Goal: Task Accomplishment & Management: Complete application form

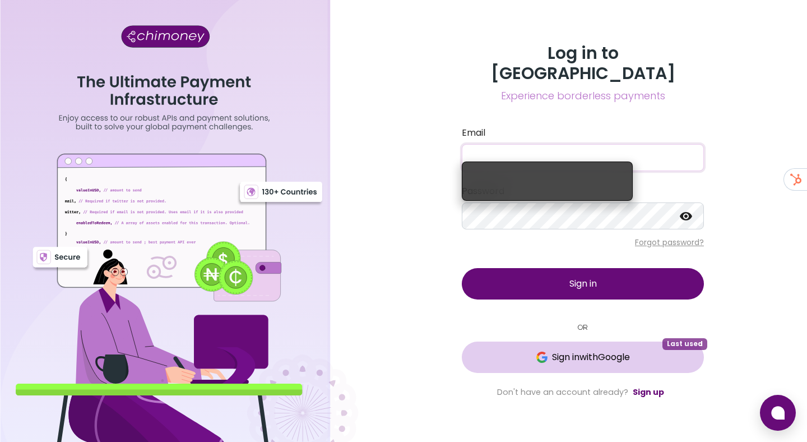
click at [511, 350] on span "Sign in with Google" at bounding box center [582, 356] width 197 height 13
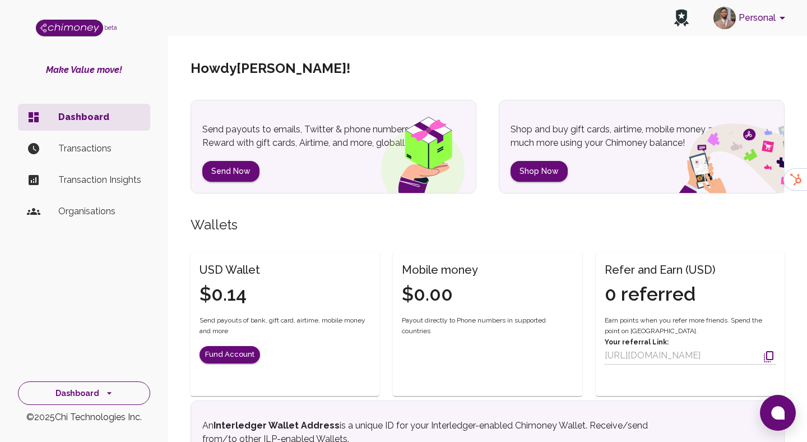
click at [107, 384] on button "Dashboard" at bounding box center [84, 393] width 132 height 24
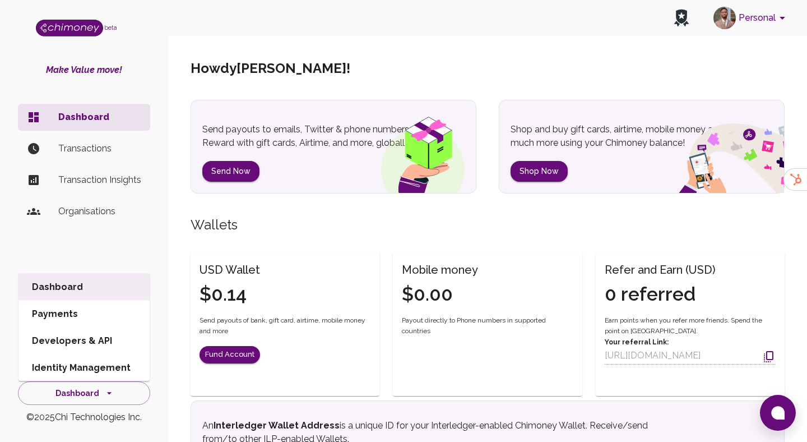
click at [116, 213] on p "Organisations" at bounding box center [99, 211] width 83 height 13
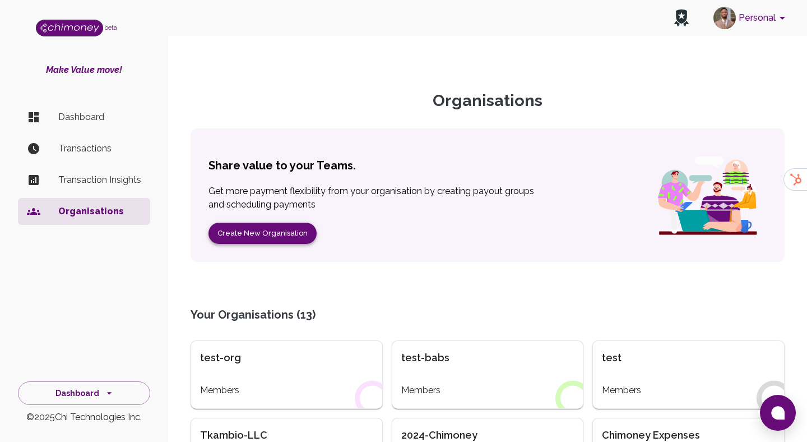
click at [277, 226] on button "Create New Organisation" at bounding box center [263, 234] width 108 height 22
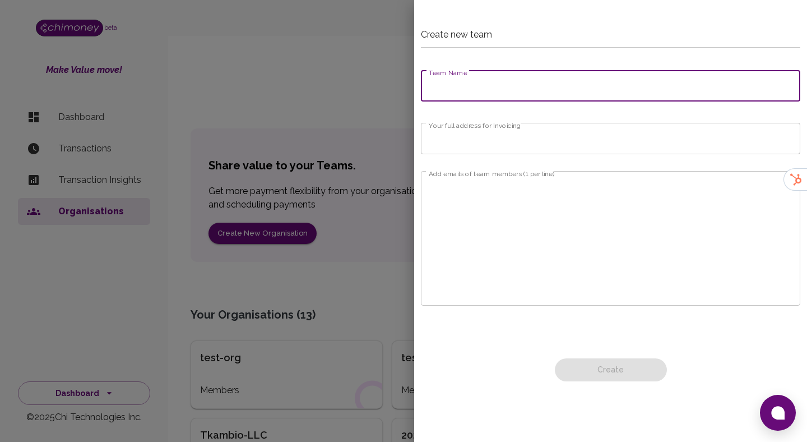
click at [531, 90] on input "Team Name" at bounding box center [611, 85] width 380 height 31
type input "team-org"
click at [547, 181] on textarea "Add emails of team members (1 per line)" at bounding box center [611, 239] width 364 height 116
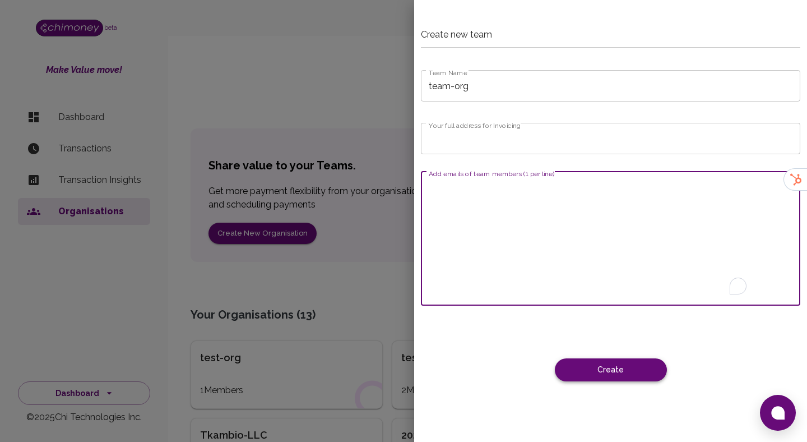
click at [655, 378] on button "Create" at bounding box center [611, 369] width 112 height 23
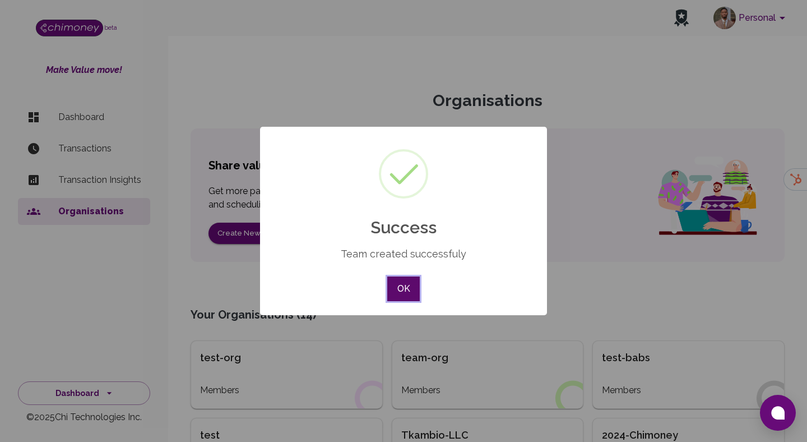
click at [412, 279] on button "OK" at bounding box center [403, 288] width 33 height 25
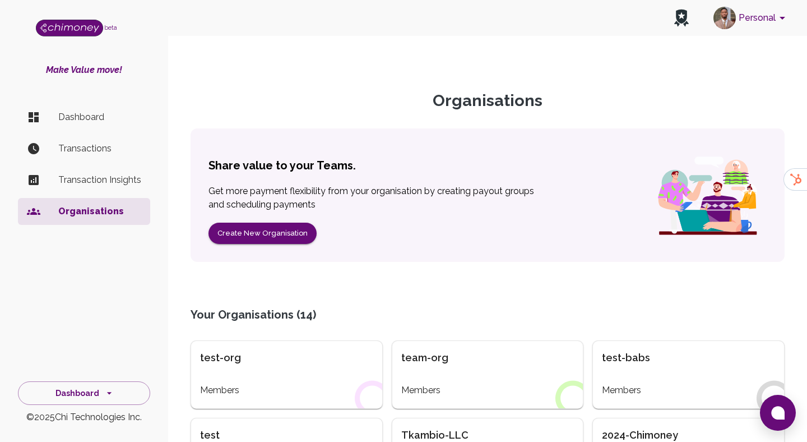
click at [432, 364] on div "team-org" at bounding box center [488, 358] width 173 height 16
click at [436, 359] on div "team-org" at bounding box center [488, 358] width 173 height 16
click at [438, 350] on div "team-org" at bounding box center [488, 358] width 173 height 16
click at [436, 357] on div "team-org" at bounding box center [488, 358] width 173 height 16
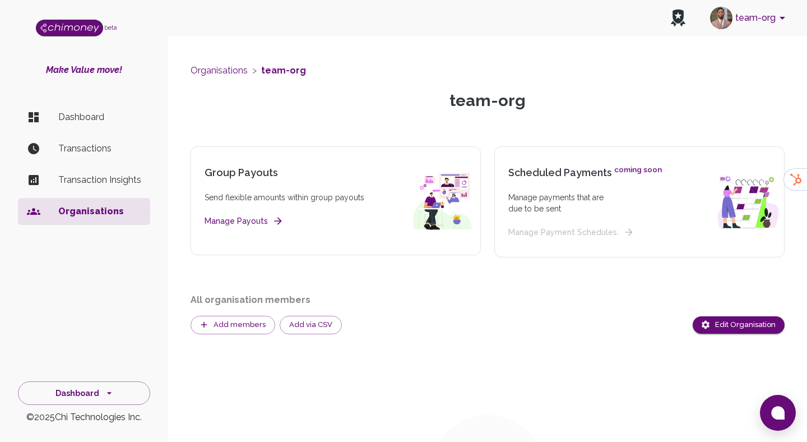
click at [76, 109] on li "Dashboard" at bounding box center [84, 117] width 132 height 27
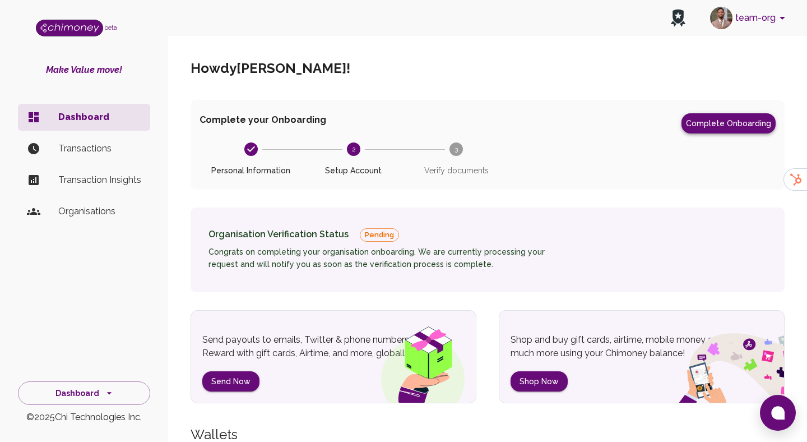
click at [736, 121] on button "Complete Onboarding" at bounding box center [729, 123] width 94 height 20
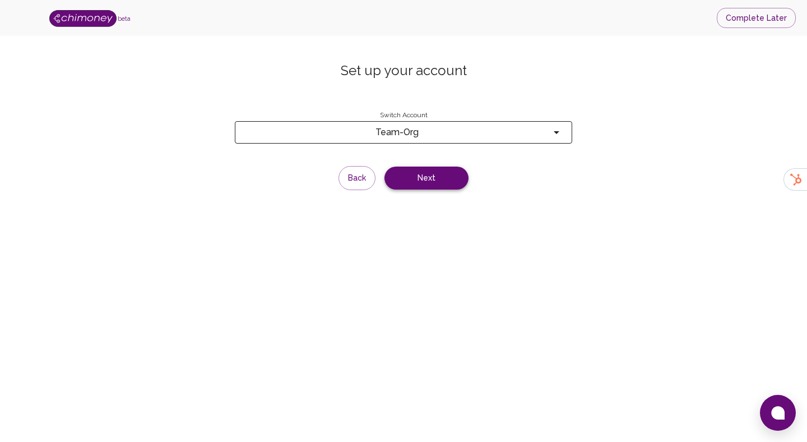
click at [422, 181] on button "Next" at bounding box center [427, 178] width 84 height 23
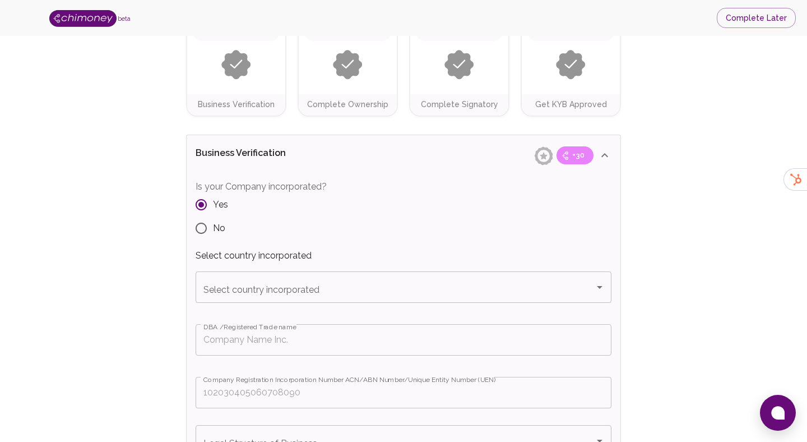
scroll to position [125, 0]
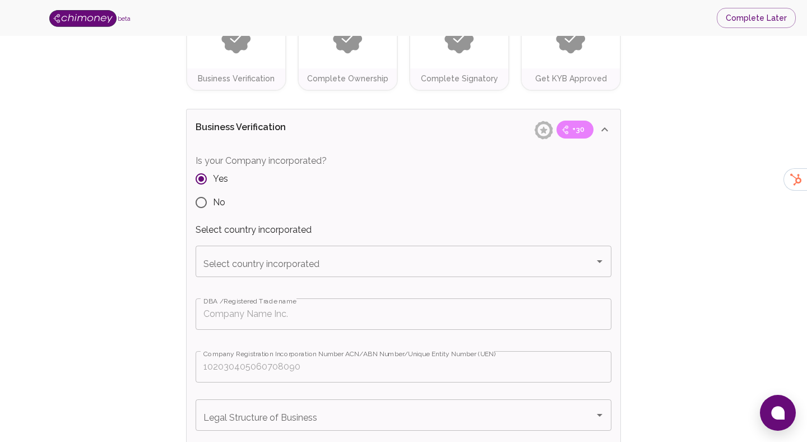
click at [336, 277] on div "Select country incorporated Select country incorporated" at bounding box center [404, 270] width 416 height 48
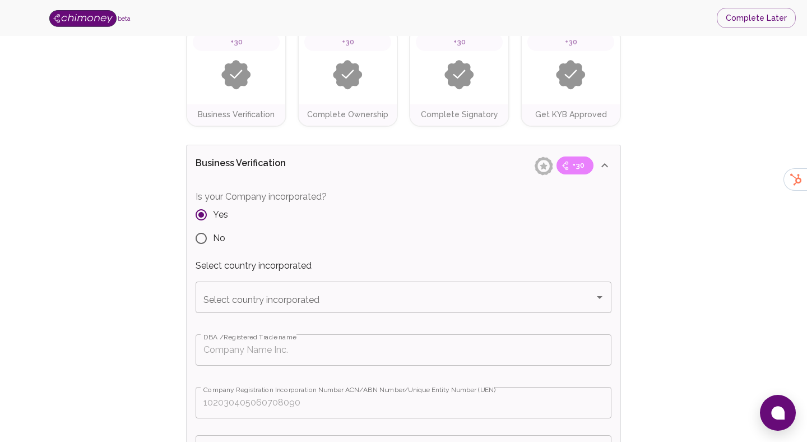
scroll to position [110, 0]
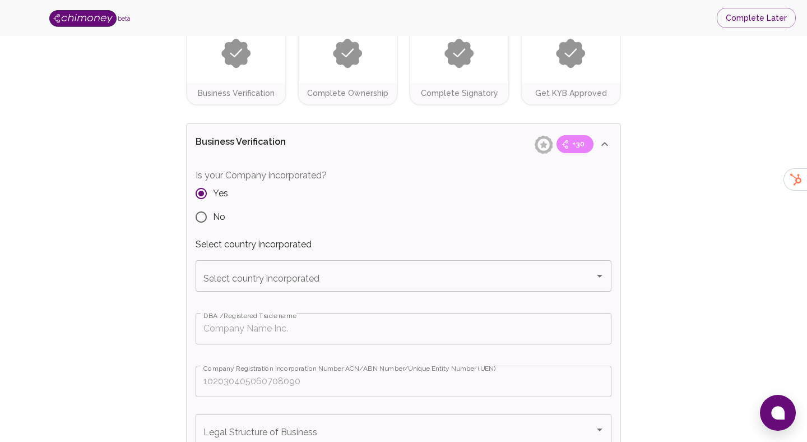
click at [285, 279] on div "Select country incorporated Select country incorporated" at bounding box center [404, 275] width 416 height 31
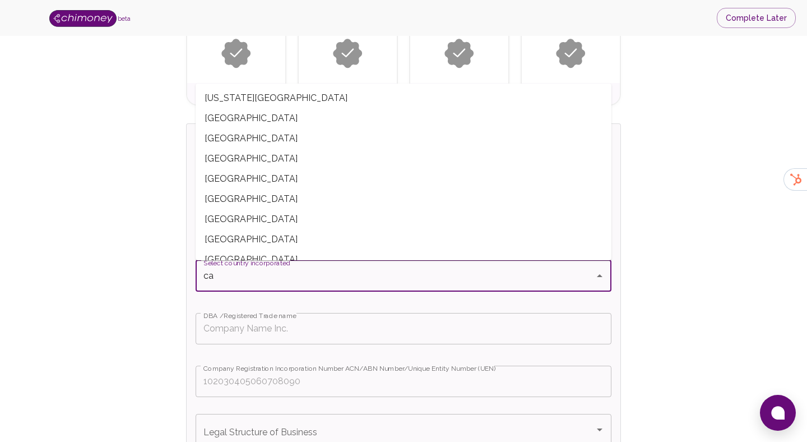
click at [251, 182] on span "[GEOGRAPHIC_DATA]" at bounding box center [404, 179] width 416 height 20
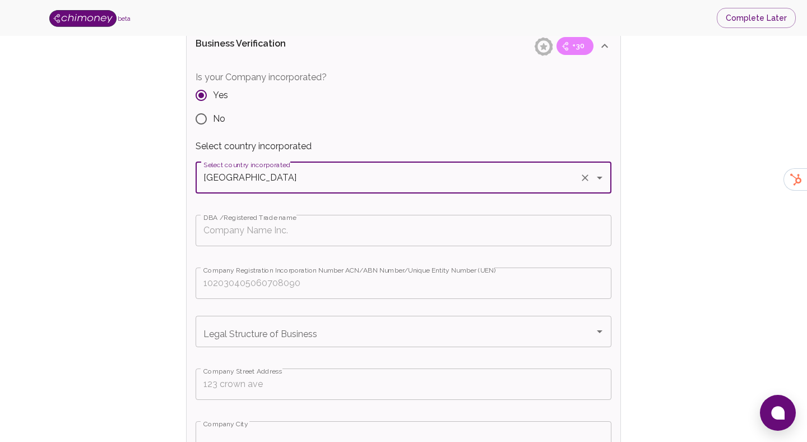
scroll to position [229, 0]
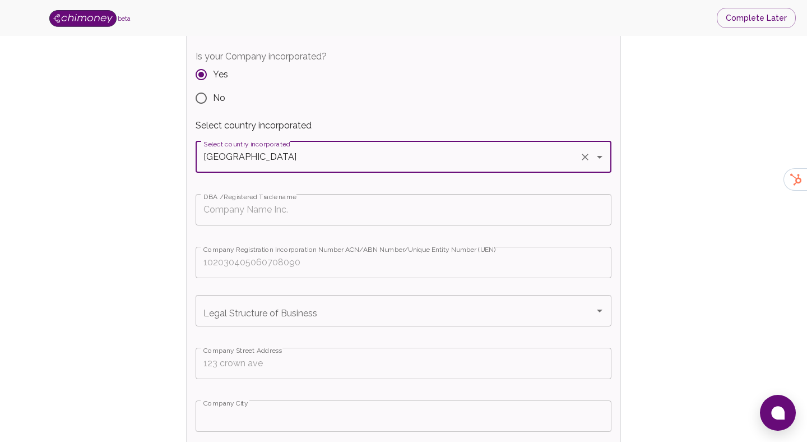
type input "[GEOGRAPHIC_DATA]"
click at [271, 217] on input "DBA /Registered Trade name" at bounding box center [404, 209] width 416 height 31
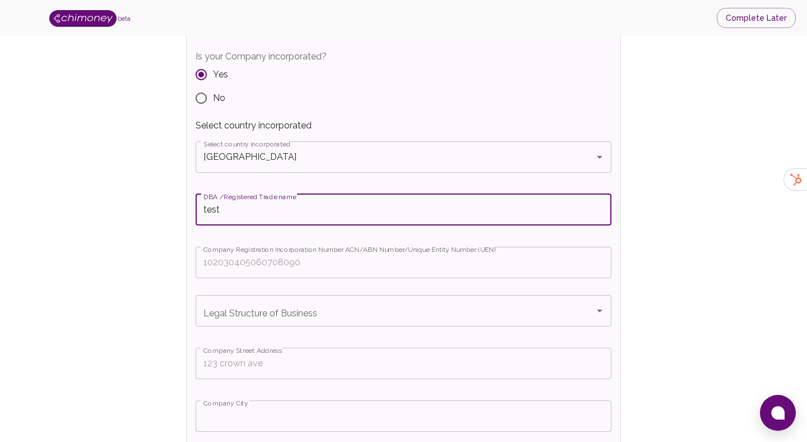
type input "test"
click at [256, 270] on input "Company Registration Incorporation Number ACN/ABN Number/Unique Entity Number (…" at bounding box center [404, 262] width 416 height 31
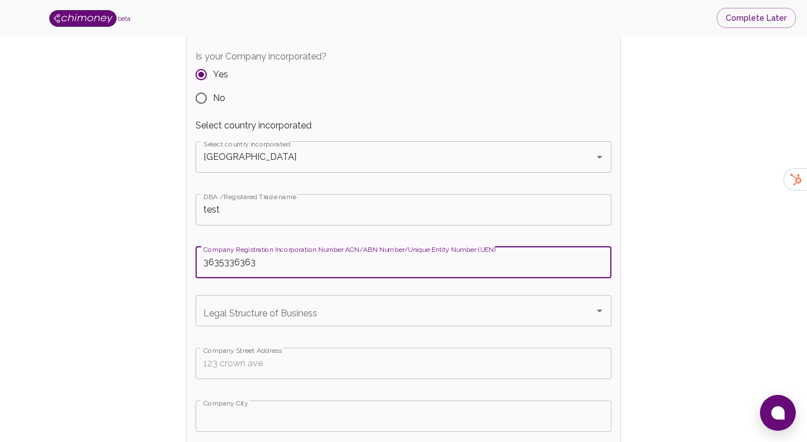
click at [243, 325] on div "Legal Structure of Business" at bounding box center [404, 310] width 416 height 31
type input "3635336363"
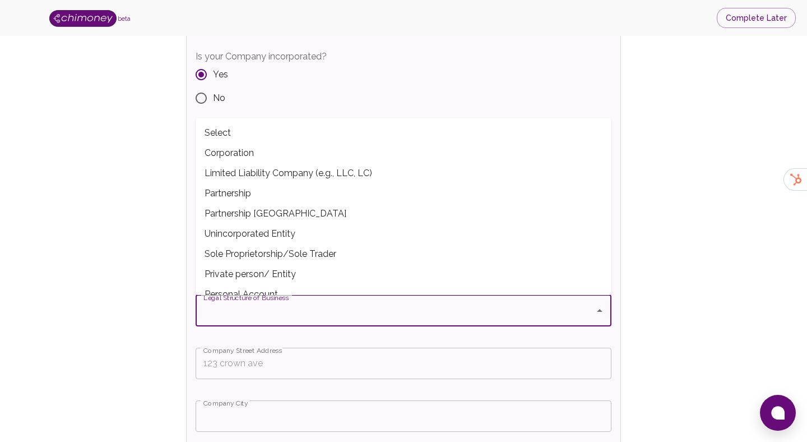
click at [237, 150] on span "Corporation" at bounding box center [404, 153] width 416 height 20
type input "Corporation"
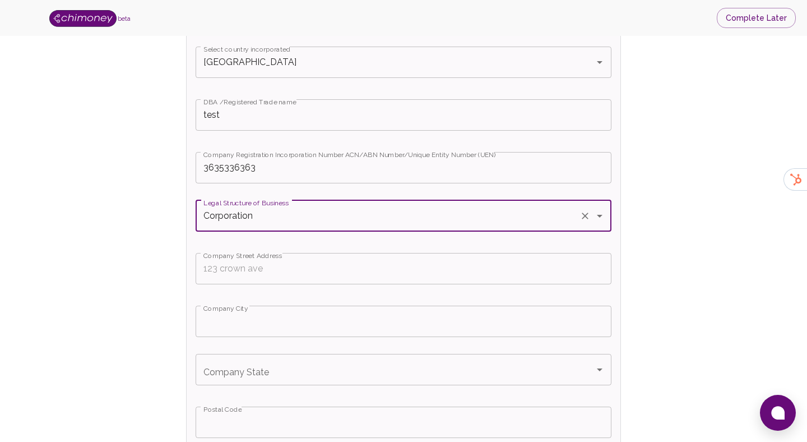
scroll to position [340, 0]
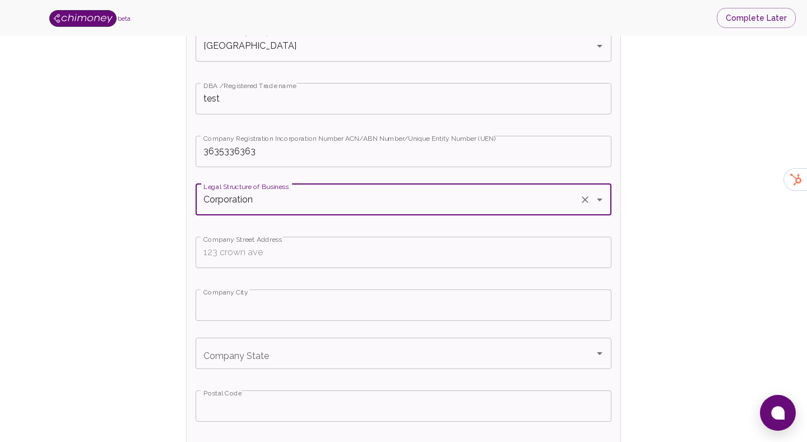
click at [249, 251] on input "Company Street Address" at bounding box center [404, 252] width 416 height 31
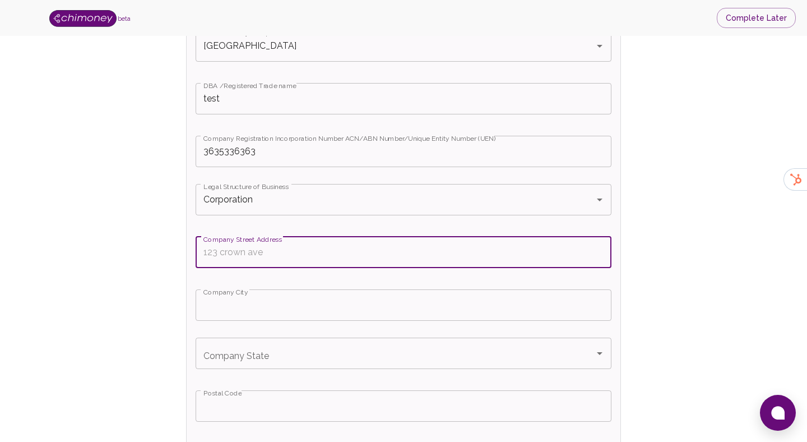
paste input "OneEleven, [STREET_ADDRESS]"
type input "OneEleven, [STREET_ADDRESS]"
click at [284, 294] on input "Company City" at bounding box center [404, 304] width 416 height 31
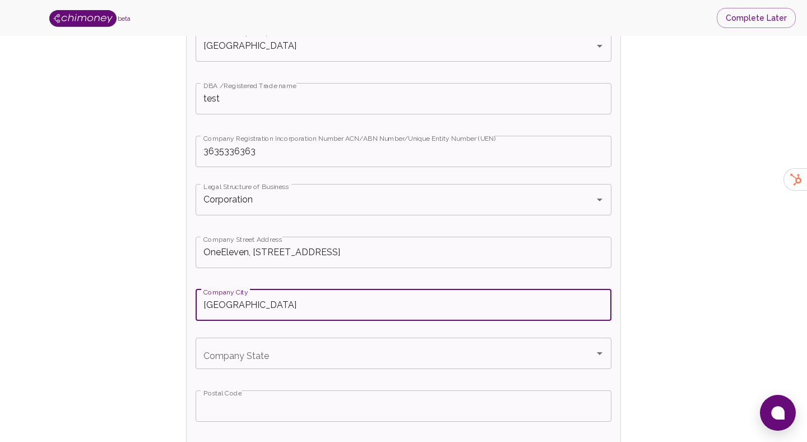
type input "[GEOGRAPHIC_DATA]"
click at [215, 361] on div "Company State Company State" at bounding box center [404, 353] width 416 height 31
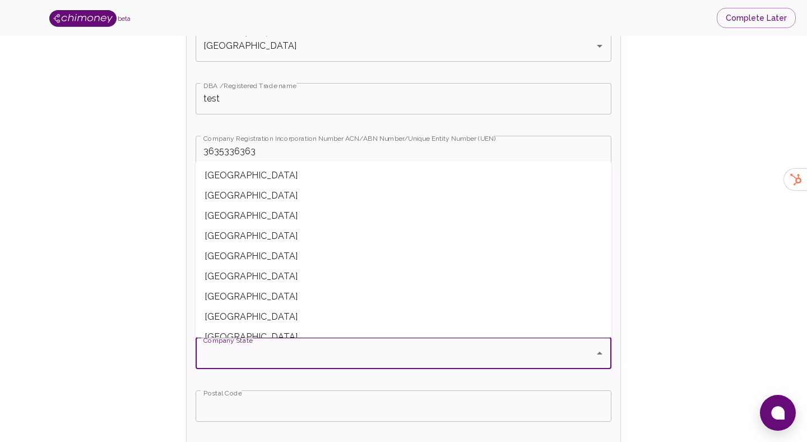
click at [233, 179] on span "[GEOGRAPHIC_DATA]" at bounding box center [404, 175] width 416 height 20
type input "[GEOGRAPHIC_DATA]"
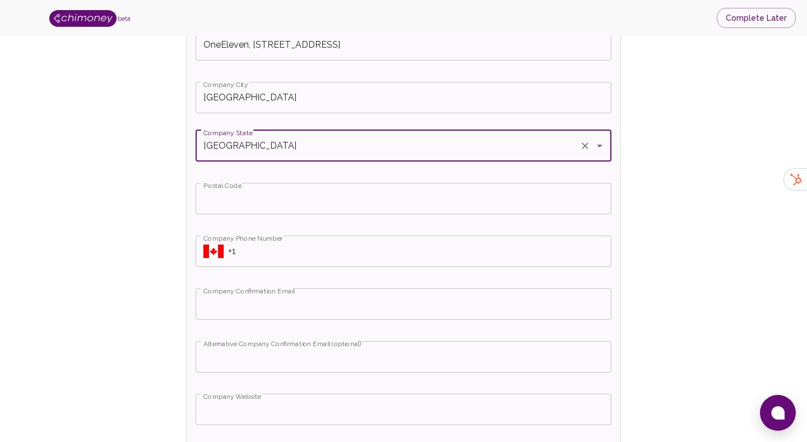
scroll to position [571, 0]
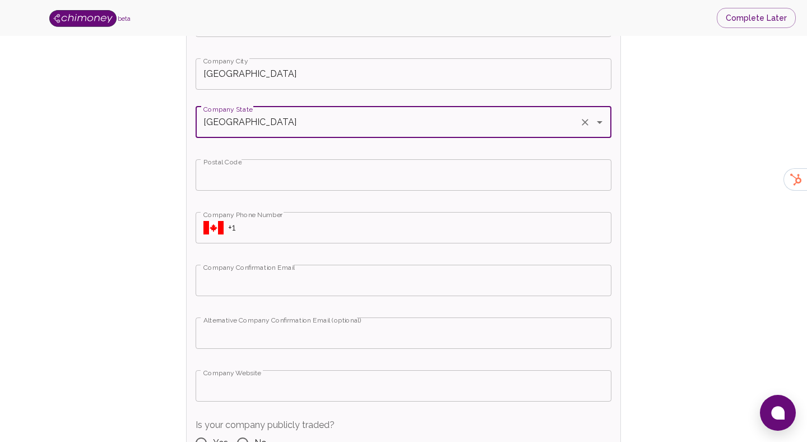
click at [255, 185] on input "Postal Code" at bounding box center [404, 174] width 416 height 31
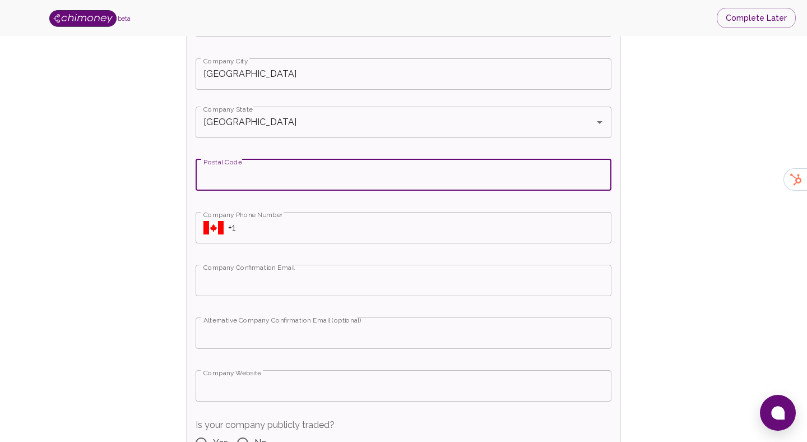
click at [336, 243] on input "+1" at bounding box center [420, 227] width 384 height 31
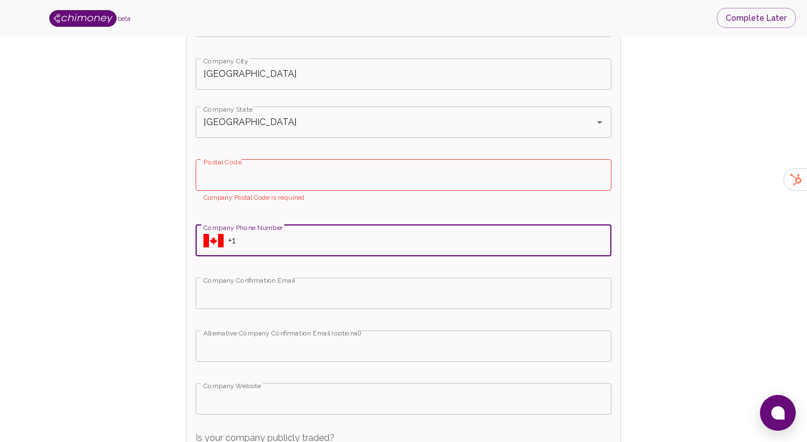
click at [336, 243] on input "+1" at bounding box center [420, 240] width 384 height 31
click at [349, 241] on input "+1" at bounding box center [420, 240] width 384 height 31
paste input "(164) 765-4230"
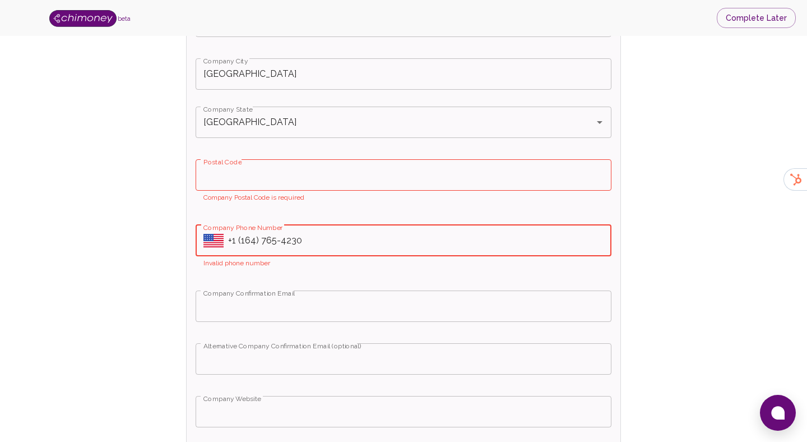
type input "+1 (164) 765-4230"
click at [218, 242] on icon "Select country" at bounding box center [214, 240] width 20 height 13
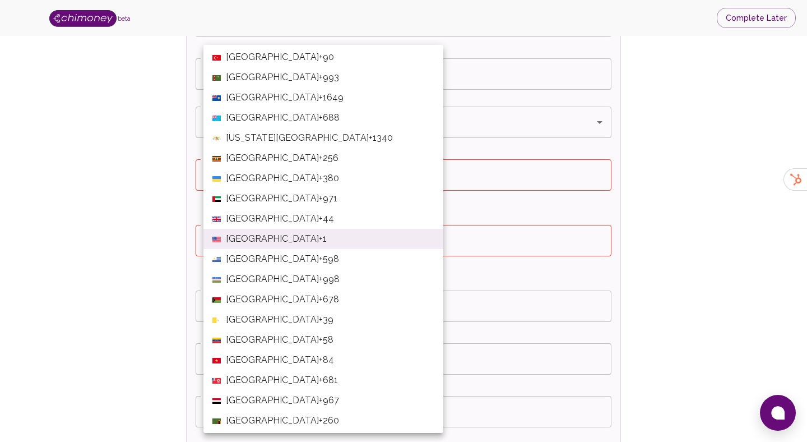
scroll to position [507, 0]
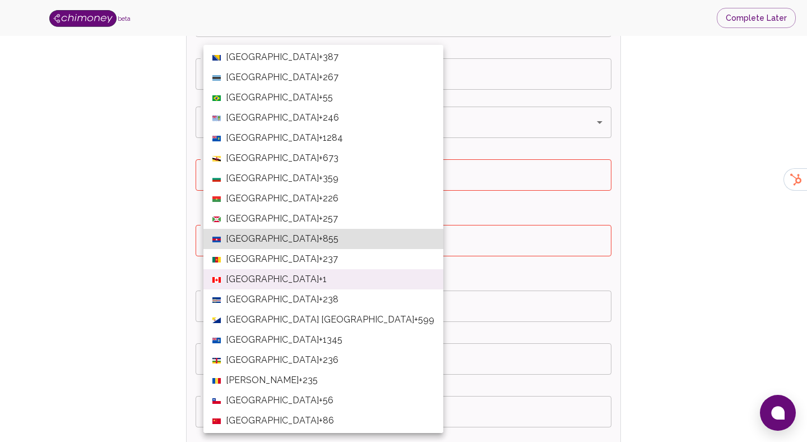
click at [251, 275] on span "[GEOGRAPHIC_DATA]" at bounding box center [272, 279] width 93 height 13
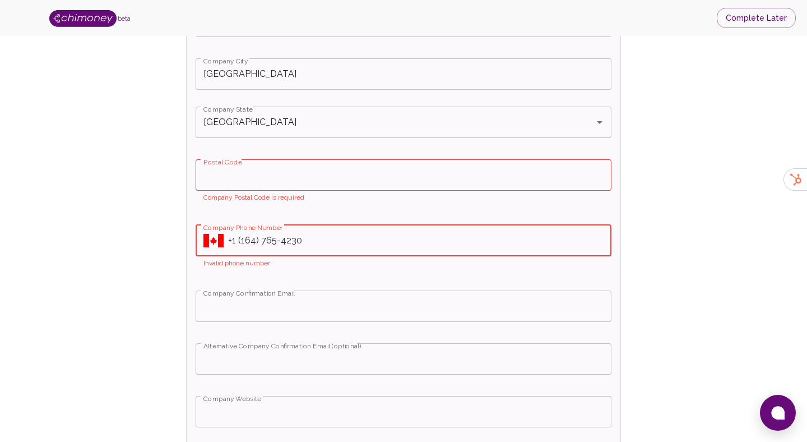
click at [311, 311] on input "Company Confirmation Email" at bounding box center [404, 305] width 416 height 31
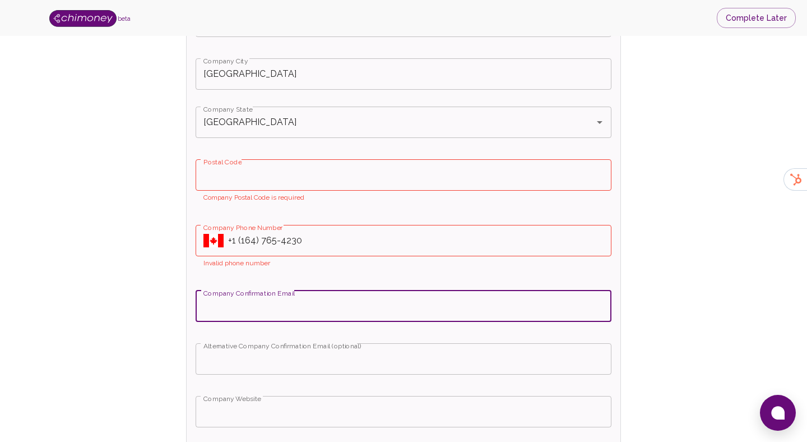
click at [313, 258] on p "Invalid phone number" at bounding box center [404, 263] width 400 height 11
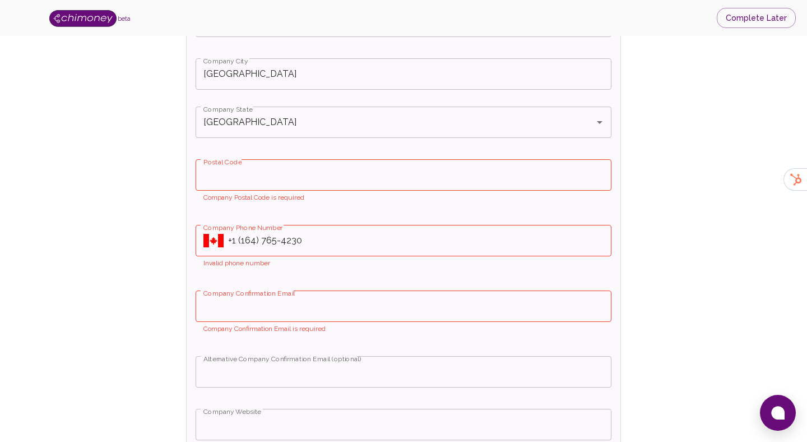
click at [257, 244] on input "+1 (164) 765-4230" at bounding box center [420, 240] width 384 height 31
click at [252, 178] on input "Postal Code" at bounding box center [404, 174] width 416 height 31
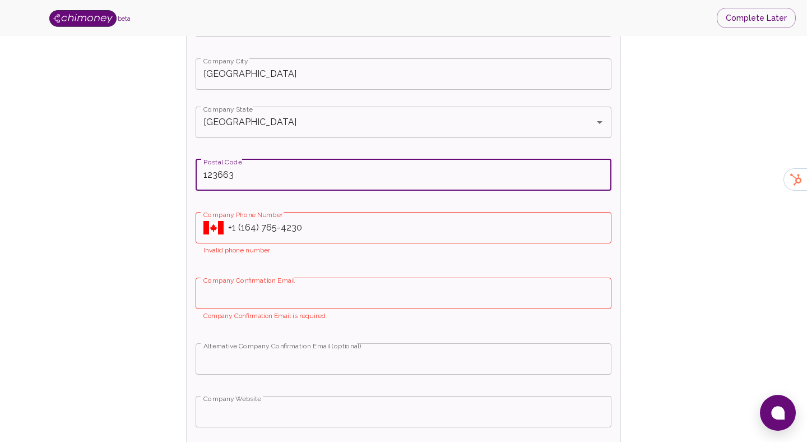
type input "123663"
click at [245, 228] on input "+1 (164) 765-4230" at bounding box center [420, 227] width 384 height 31
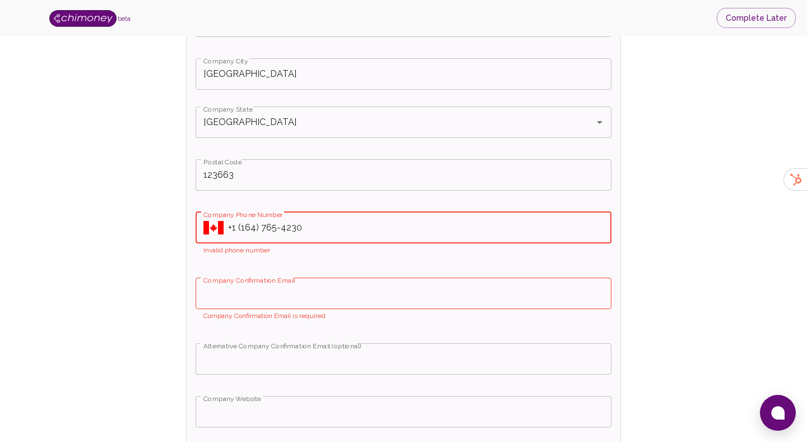
click at [242, 229] on input "+1 (164) 765-4230" at bounding box center [420, 227] width 384 height 31
paste input "[PHONE_NUMBER]"
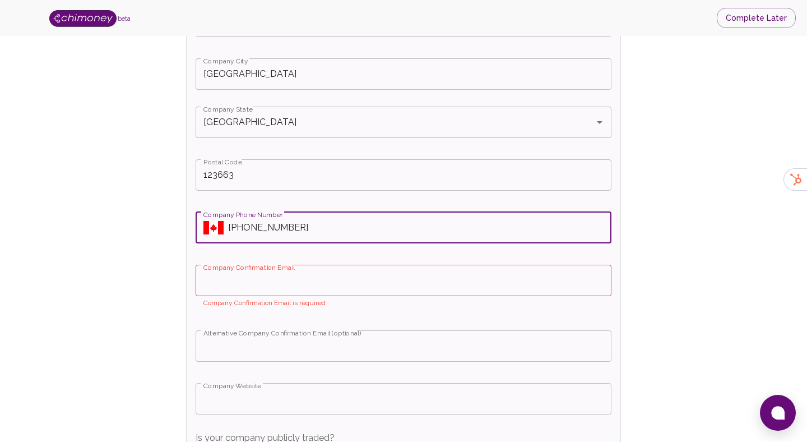
type input "[PHONE_NUMBER]"
click at [275, 258] on div "Is your Company incorporated? Yes No Select country incorporated Select country…" at bounding box center [404, 168] width 434 height 931
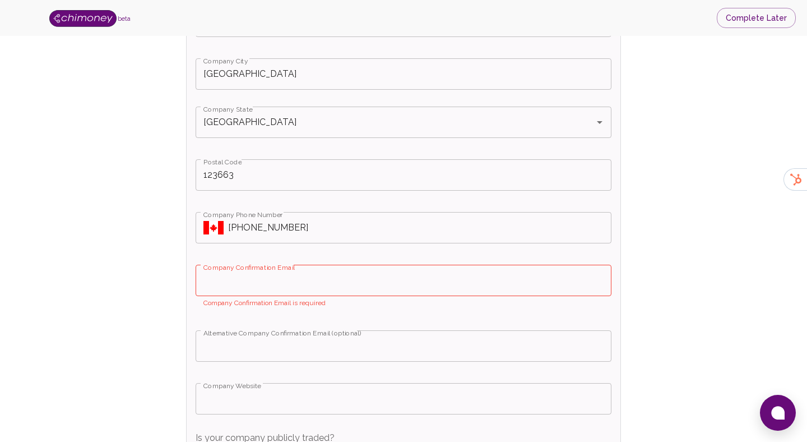
click at [278, 279] on input "Company Confirmation Email" at bounding box center [404, 280] width 416 height 31
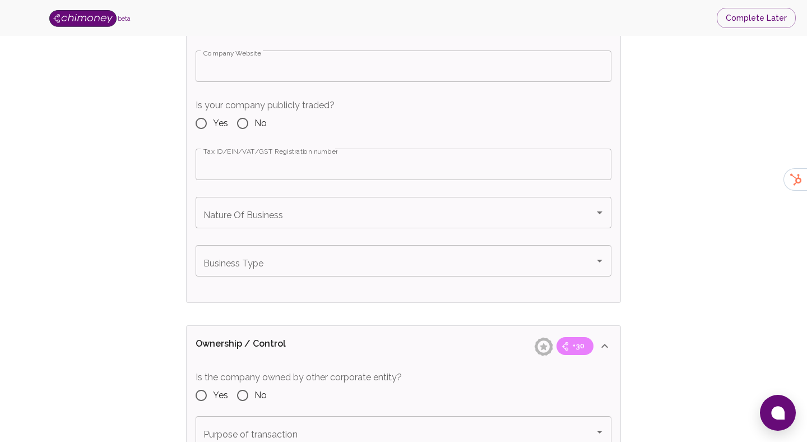
scroll to position [892, 0]
type input "[EMAIL_ADDRESS][DOMAIN_NAME]"
click at [253, 120] on input "No" at bounding box center [243, 123] width 24 height 24
radio input "true"
click at [259, 161] on input "Tax ID/EIN/VAT/GST Registration number" at bounding box center [404, 163] width 416 height 31
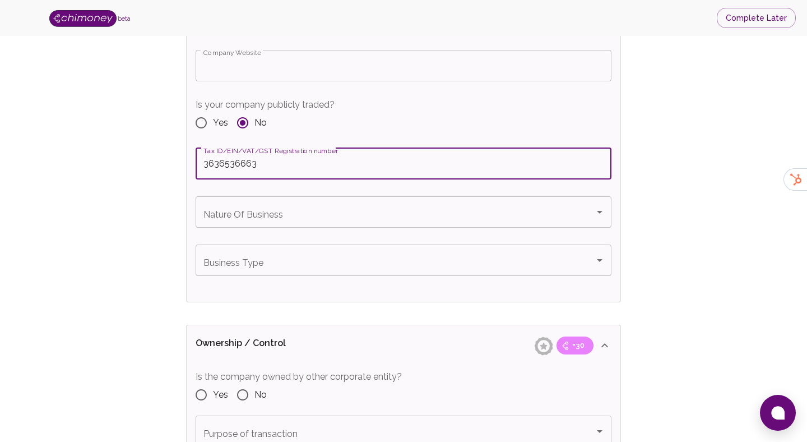
type input "3636536663"
click at [252, 210] on div "Nature Of Business Nature Of Business" at bounding box center [404, 211] width 416 height 31
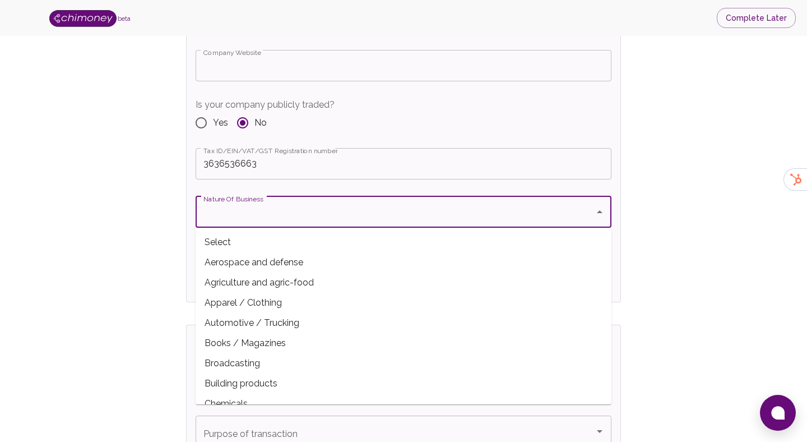
click at [250, 380] on span "Building products" at bounding box center [404, 383] width 416 height 20
type input "Building products"
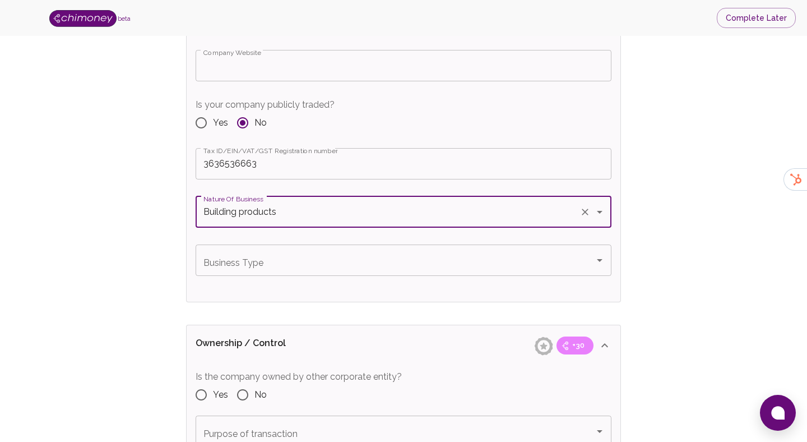
click at [290, 261] on input "Business Type" at bounding box center [395, 260] width 389 height 21
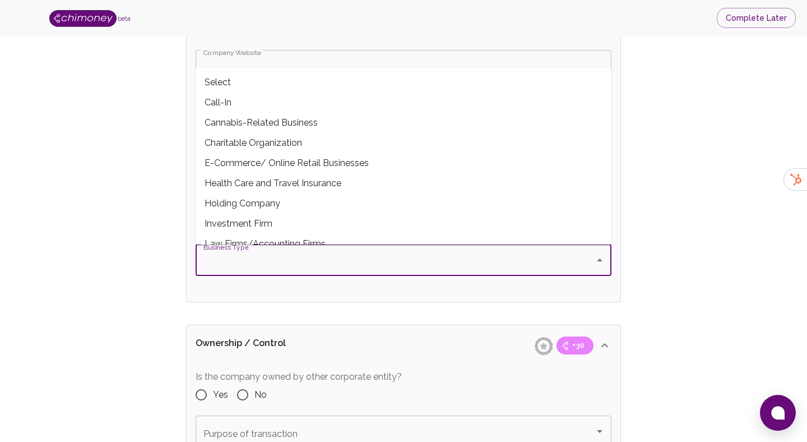
click at [275, 209] on span "Holding Company" at bounding box center [404, 203] width 416 height 20
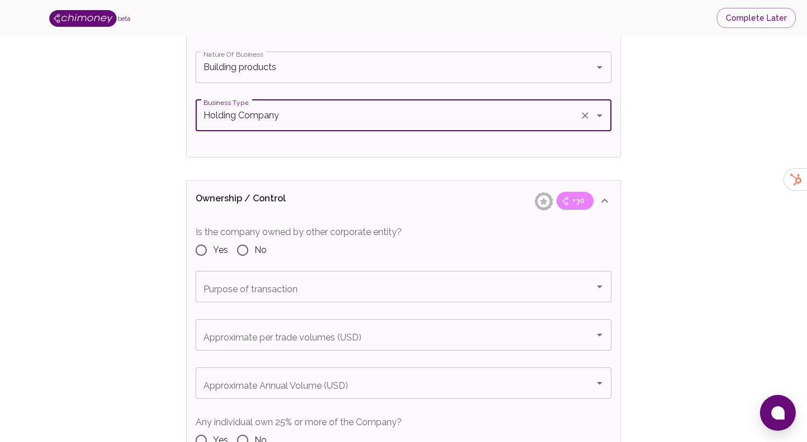
scroll to position [1039, 0]
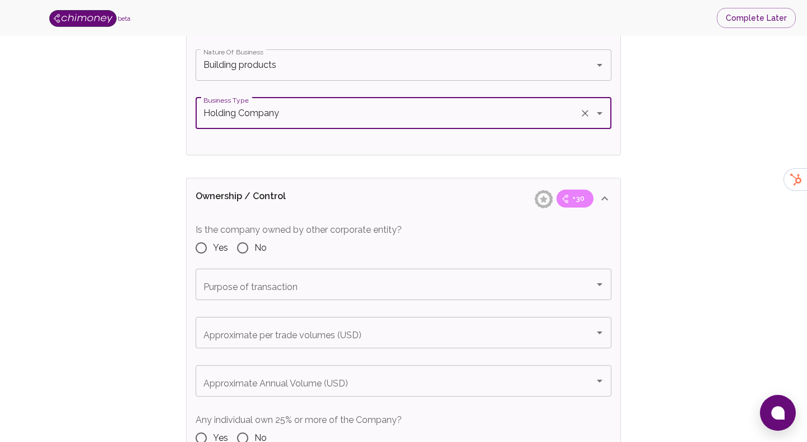
click at [264, 110] on input "Holding Company" at bounding box center [388, 113] width 375 height 21
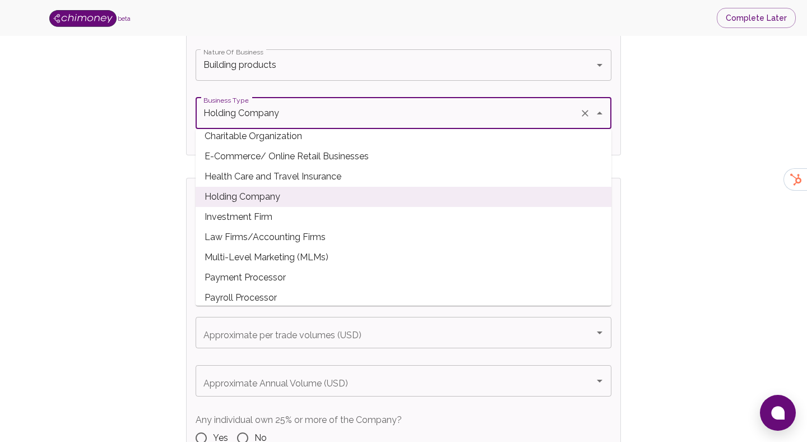
scroll to position [70, 0]
click at [250, 292] on span "Payroll Processor" at bounding box center [404, 296] width 416 height 20
type input "Payroll Processor"
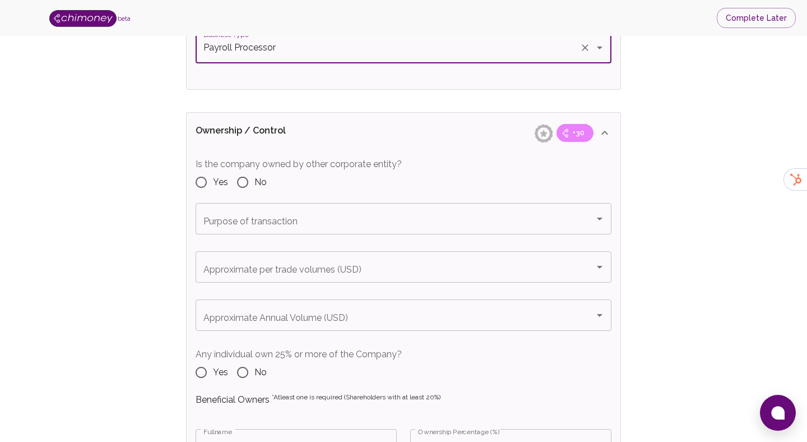
scroll to position [1170, 0]
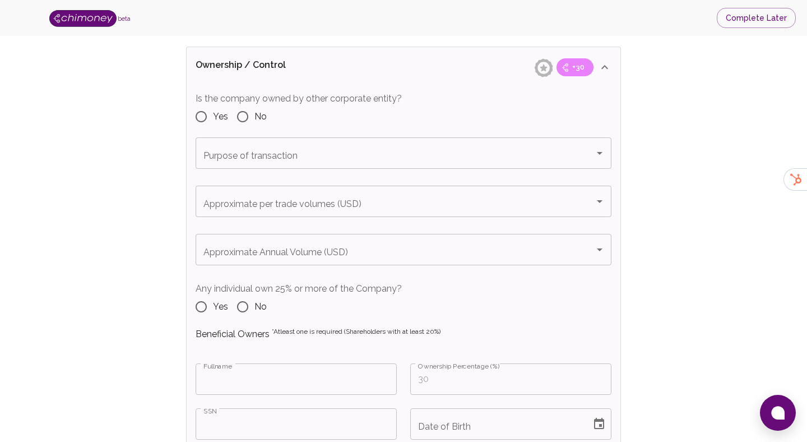
click at [206, 118] on input "Yes" at bounding box center [202, 117] width 24 height 24
radio input "true"
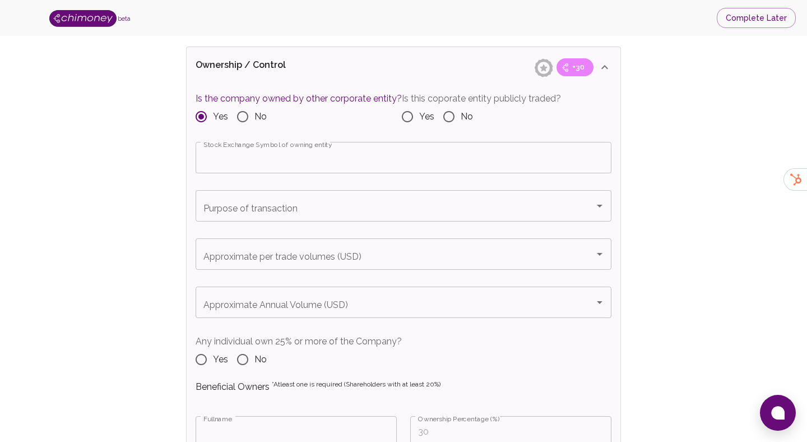
click at [239, 118] on input "No" at bounding box center [243, 117] width 24 height 24
radio input "true"
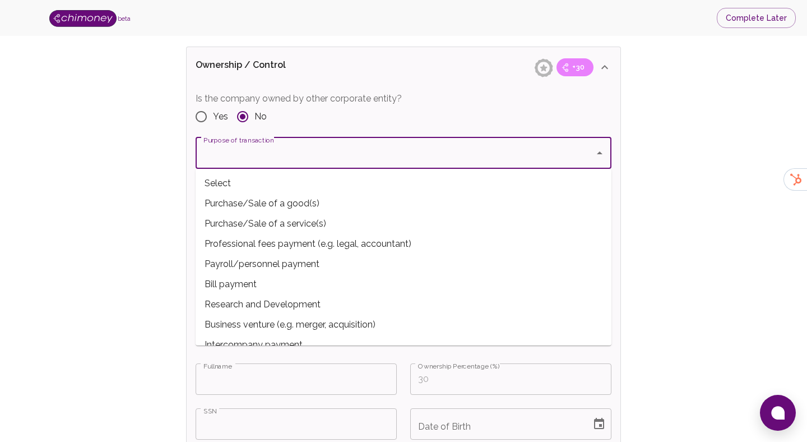
click at [271, 285] on span "Bill payment" at bounding box center [404, 284] width 416 height 20
type input "Bill payment"
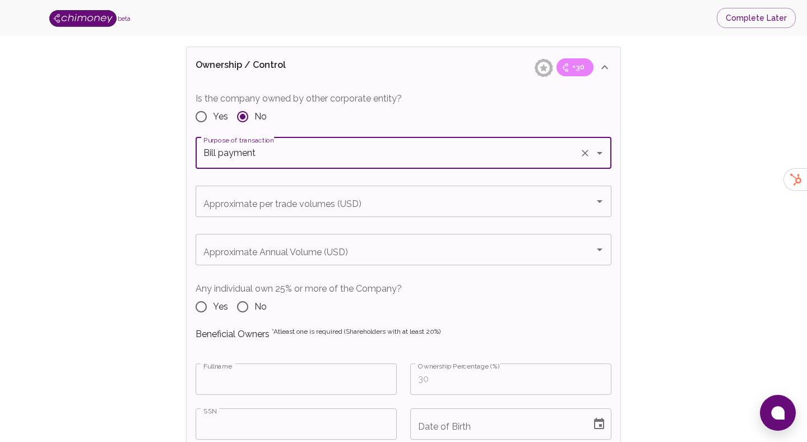
click at [289, 216] on div "Approximate per trade volumes (USD)" at bounding box center [404, 201] width 416 height 31
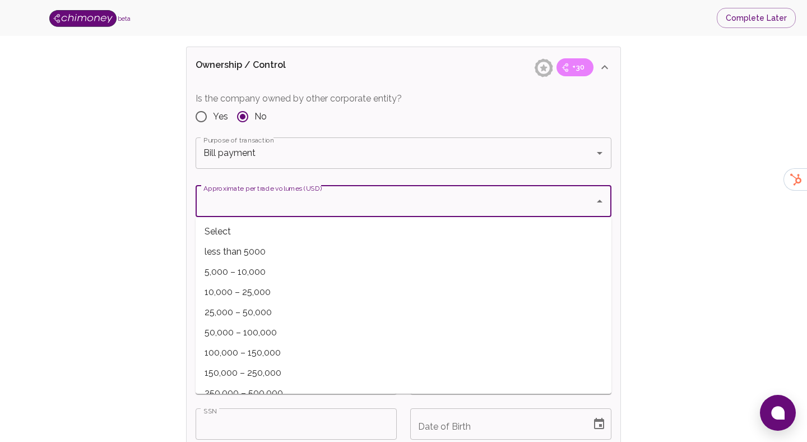
click at [283, 273] on span "5,000 – 10,000" at bounding box center [404, 272] width 416 height 20
type input "5,000 – 10,000"
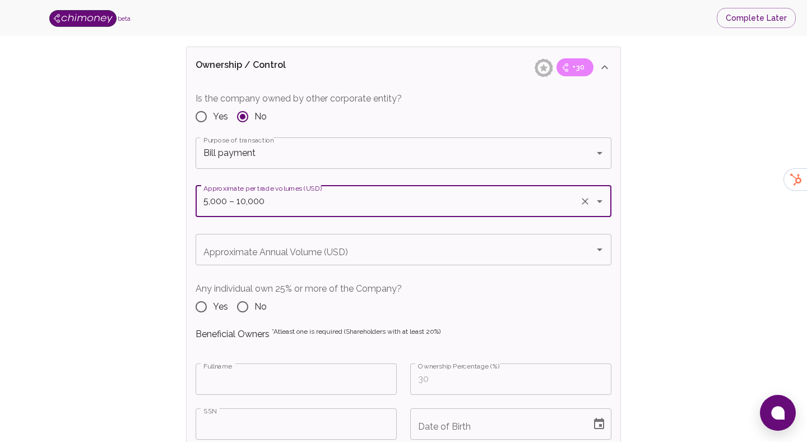
click at [293, 247] on div "Approximate Annual Volume (USD) Approximate Annual Volume (USD)" at bounding box center [404, 249] width 416 height 31
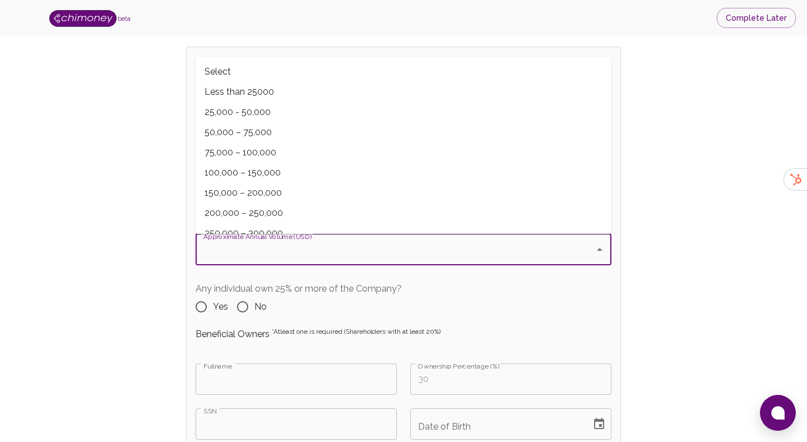
click at [263, 117] on span "25,000 - 50,000" at bounding box center [404, 112] width 416 height 20
type input "25,000 - 50,000"
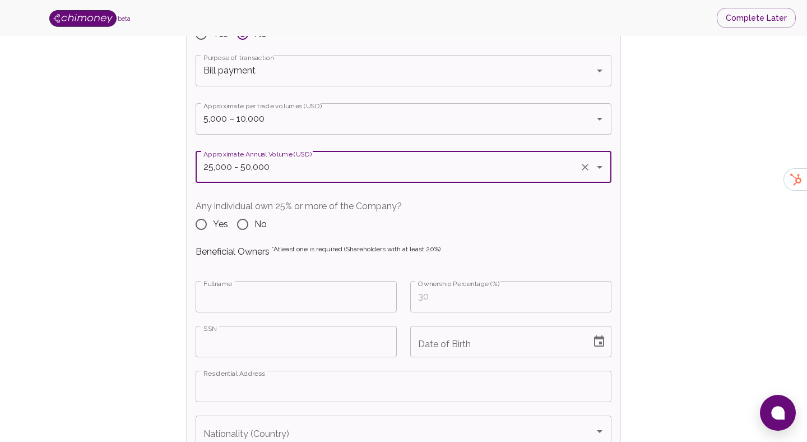
scroll to position [1253, 0]
click at [207, 227] on input "Yes" at bounding box center [202, 224] width 24 height 24
radio input "true"
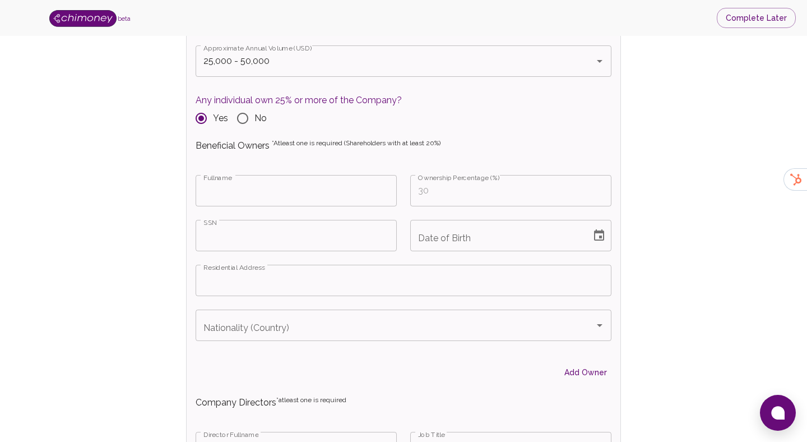
scroll to position [1371, 0]
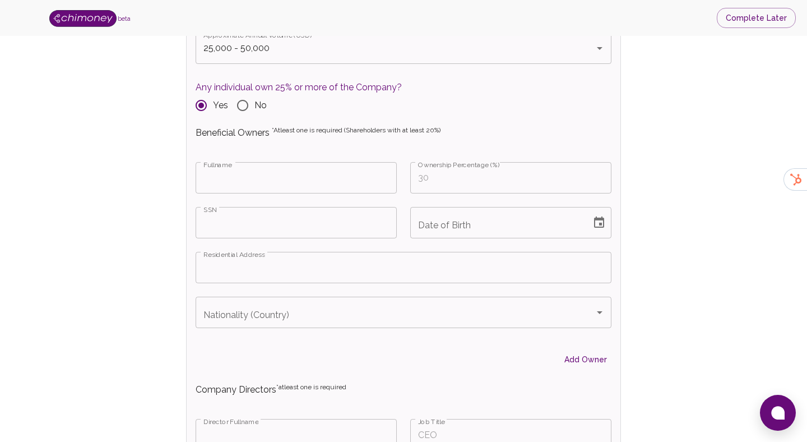
click at [314, 190] on input "Fullname" at bounding box center [296, 177] width 201 height 31
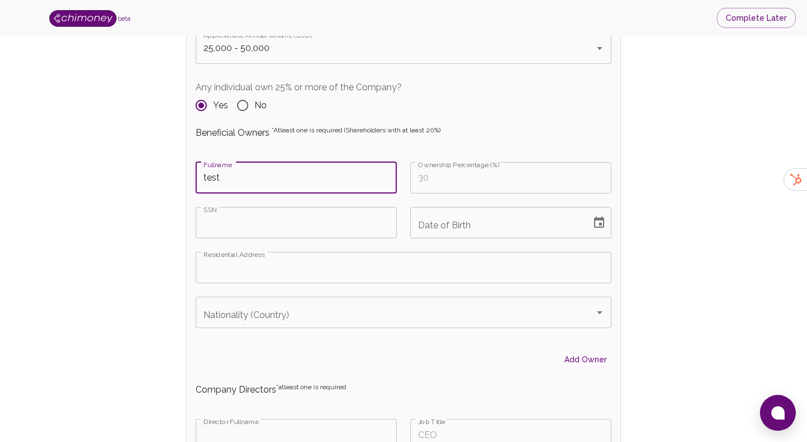
type input "test"
click at [285, 220] on input "SSN" at bounding box center [296, 222] width 201 height 31
drag, startPoint x: 215, startPoint y: 210, endPoint x: 207, endPoint y: 211, distance: 8.6
click at [207, 211] on label "SSN" at bounding box center [210, 210] width 13 height 10
click at [207, 211] on input "SSN" at bounding box center [296, 222] width 201 height 31
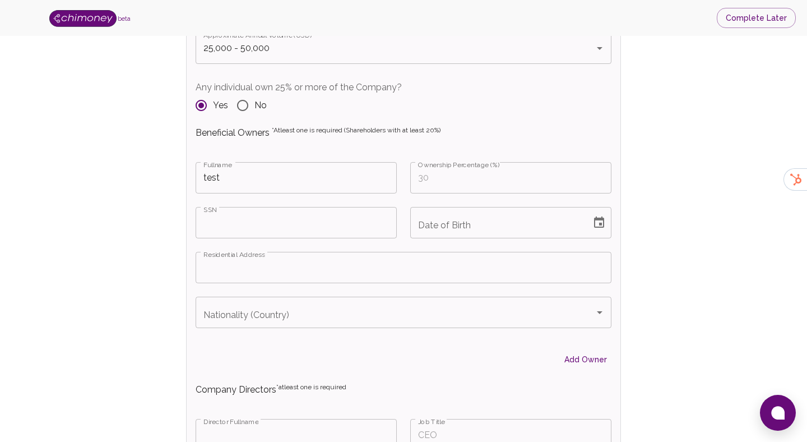
click at [207, 211] on label "SSN" at bounding box center [210, 210] width 13 height 10
click at [207, 211] on input "SSN" at bounding box center [296, 222] width 201 height 31
click at [510, 179] on input "Ownership Percentage (%)" at bounding box center [510, 177] width 201 height 31
type input "0"
type input "40"
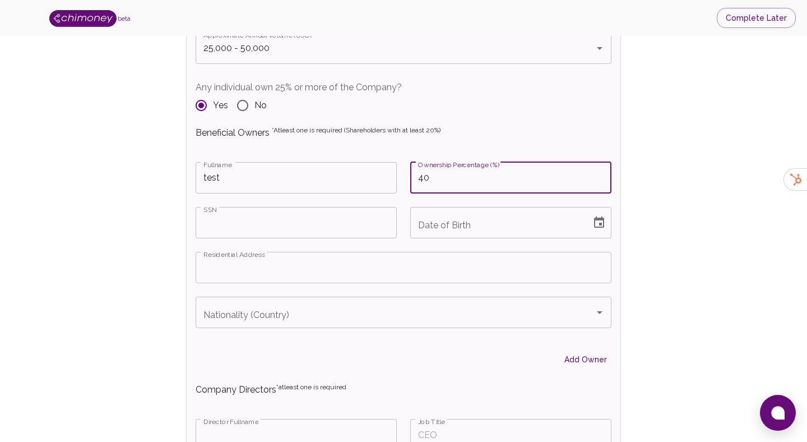
click at [268, 232] on input "SSN" at bounding box center [296, 222] width 201 height 31
click at [204, 208] on label "SSN" at bounding box center [210, 210] width 13 height 10
click at [204, 208] on input "SSN" at bounding box center [296, 222] width 201 height 31
click at [204, 208] on label "SSN" at bounding box center [210, 210] width 13 height 10
click at [204, 208] on input "SSN" at bounding box center [296, 222] width 201 height 31
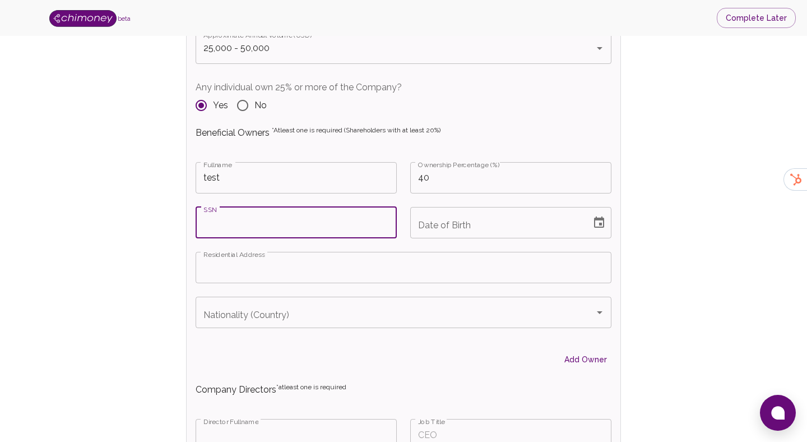
click at [204, 208] on label "SSN" at bounding box center [210, 210] width 13 height 10
click at [204, 208] on input "SSN" at bounding box center [296, 222] width 201 height 31
click at [604, 215] on button "Choose date" at bounding box center [599, 222] width 22 height 22
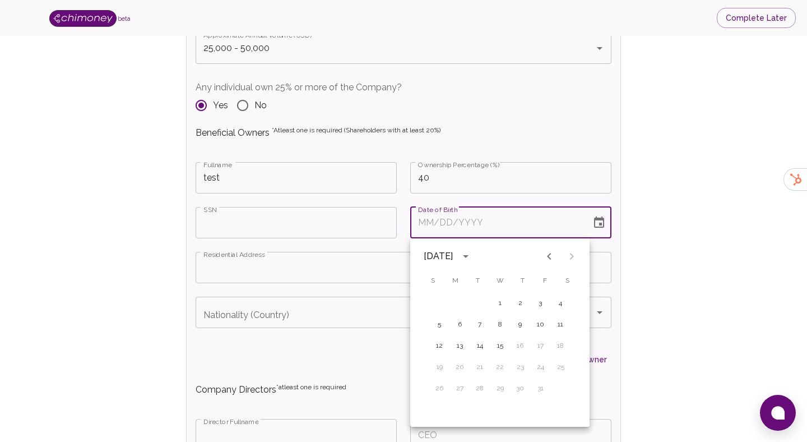
click at [294, 206] on div "SSN SSN" at bounding box center [289, 215] width 215 height 45
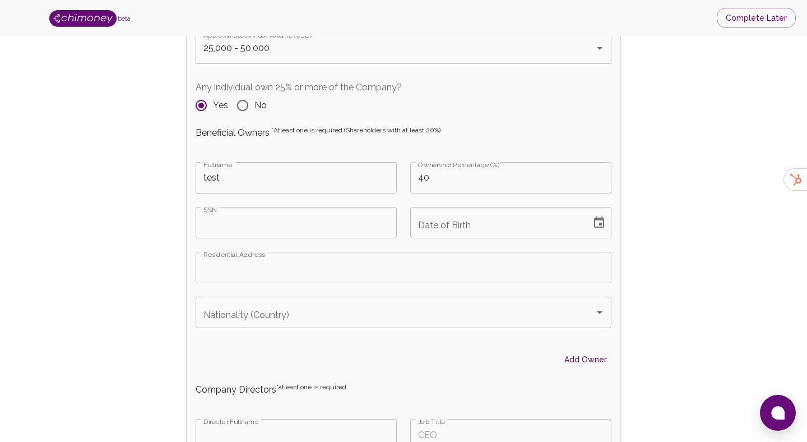
click at [292, 225] on input "SSN" at bounding box center [296, 222] width 201 height 31
click at [608, 219] on button "Choose date" at bounding box center [599, 222] width 22 height 22
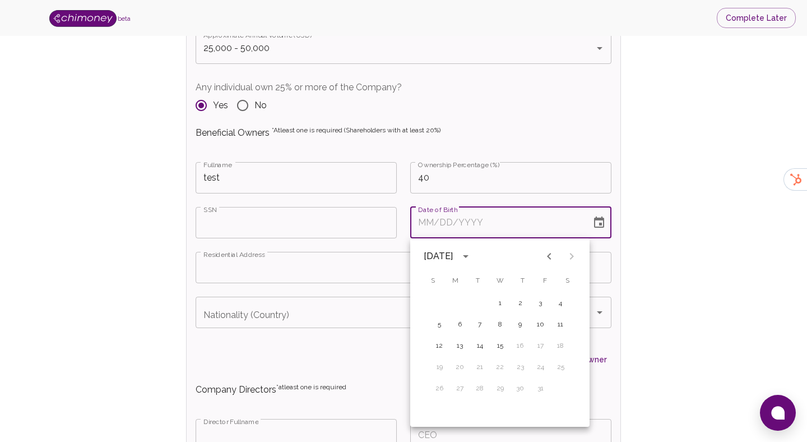
click at [456, 256] on div "[DATE]" at bounding box center [440, 256] width 33 height 13
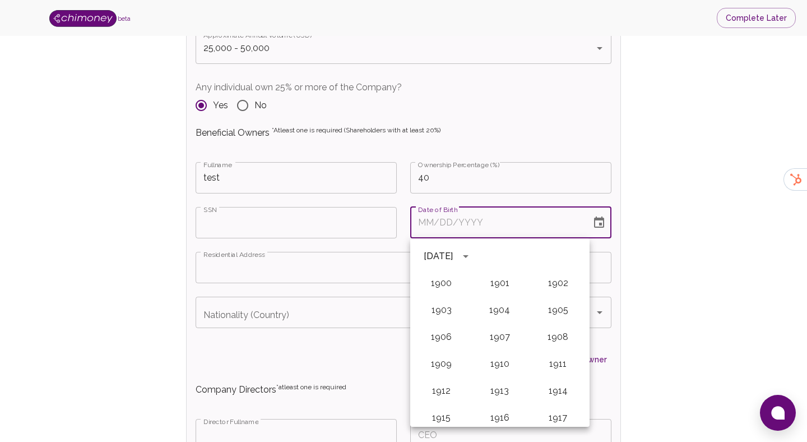
scroll to position [812, 0]
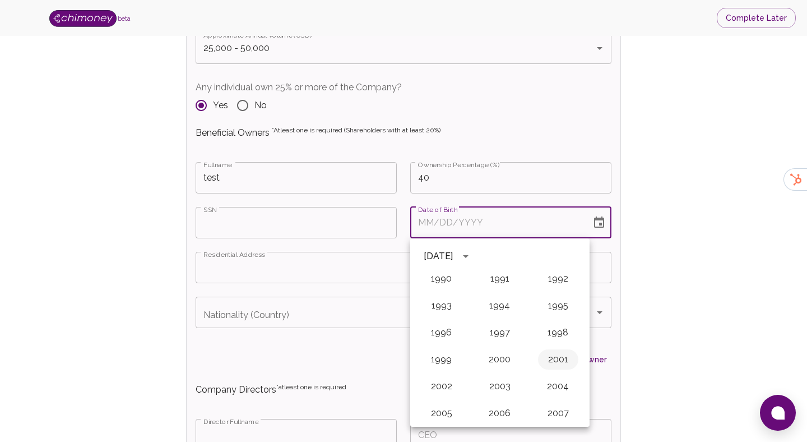
click at [563, 357] on button "2001" at bounding box center [558, 359] width 40 height 20
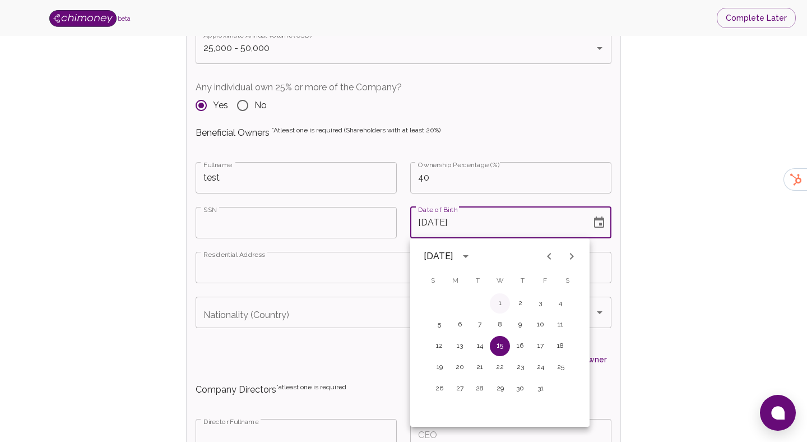
click at [502, 305] on button "1" at bounding box center [500, 303] width 20 height 20
type input "[DATE]"
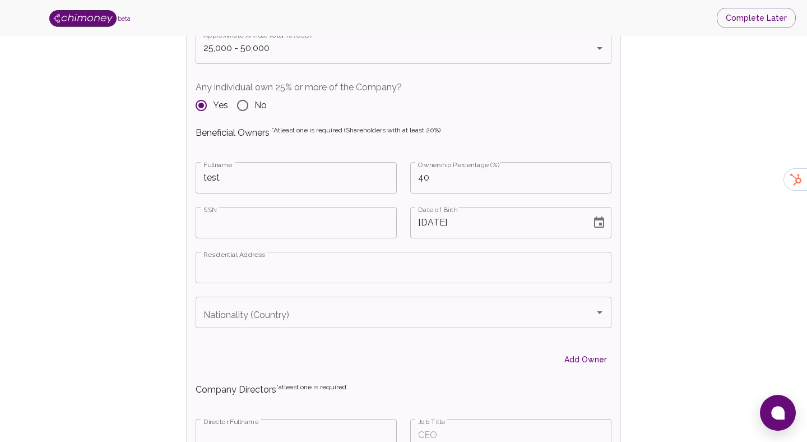
click at [310, 256] on input "Residential Address" at bounding box center [404, 267] width 416 height 31
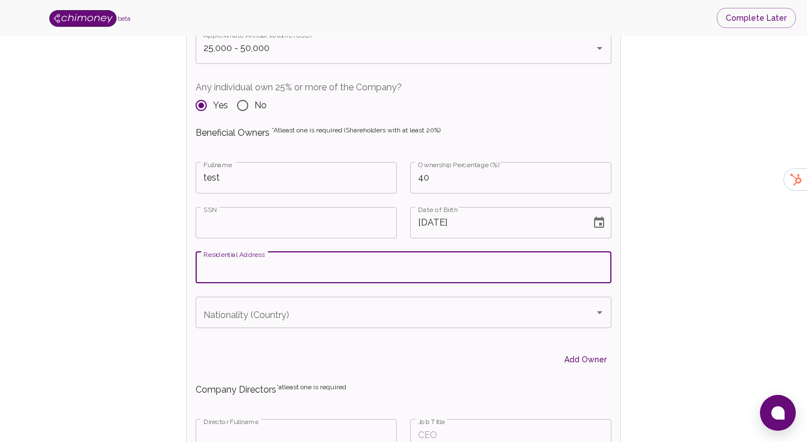
paste input "OneEleven, [STREET_ADDRESS]"
type input "OneEleven, [STREET_ADDRESS]"
click at [351, 316] on input "Nationality (Country)" at bounding box center [395, 312] width 389 height 21
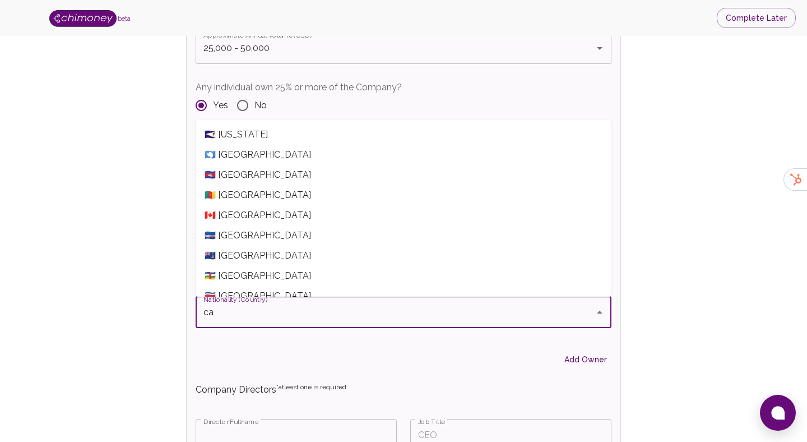
click at [244, 214] on span "🇨🇦 [GEOGRAPHIC_DATA]" at bounding box center [404, 215] width 416 height 20
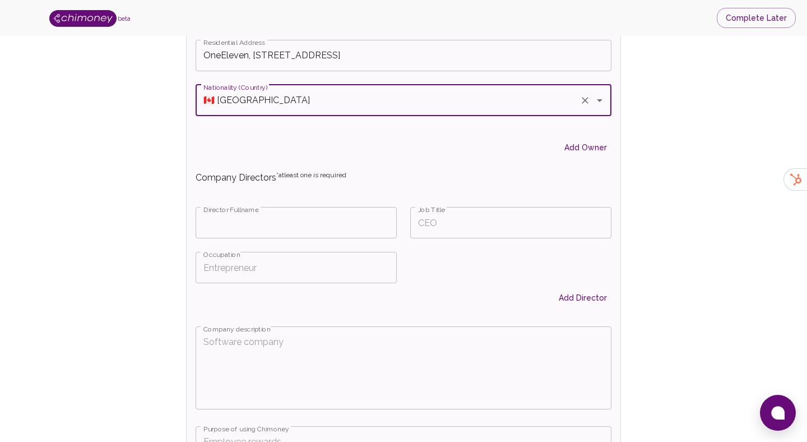
scroll to position [1610, 0]
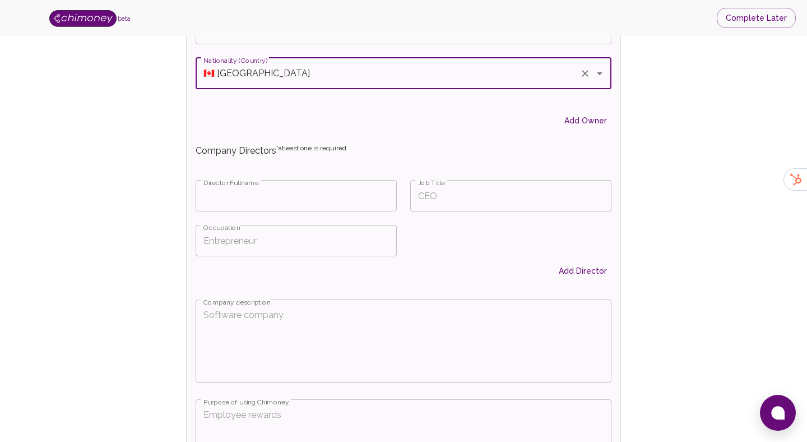
type input "🇨🇦 [GEOGRAPHIC_DATA]"
click at [261, 206] on input "Fullname" at bounding box center [296, 195] width 201 height 31
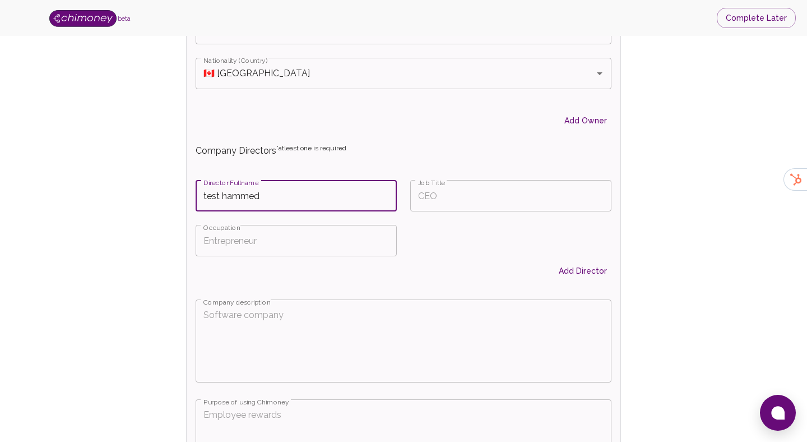
type input "test hammed"
click at [463, 208] on input "Job Title" at bounding box center [510, 195] width 201 height 31
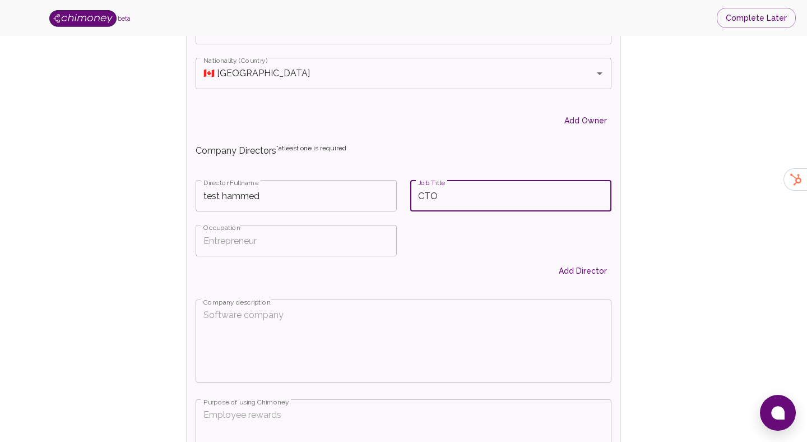
type input "CTO"
click at [295, 236] on input "Occupation" at bounding box center [296, 240] width 201 height 31
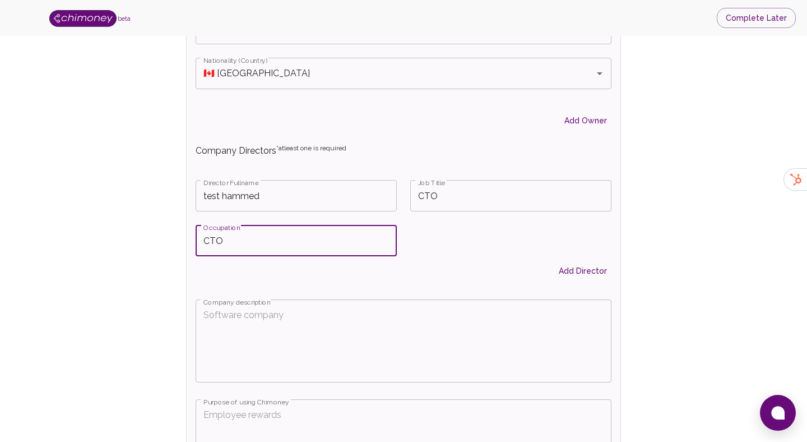
type input "CTO"
click at [469, 274] on div "Add Director" at bounding box center [397, 271] width 430 height 21
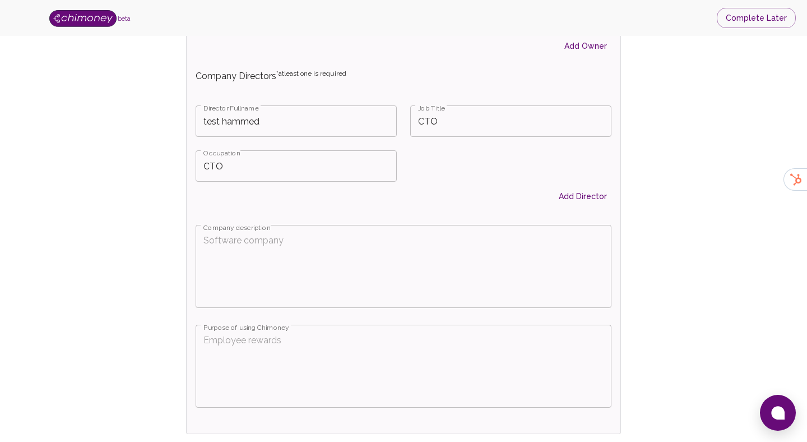
scroll to position [1718, 0]
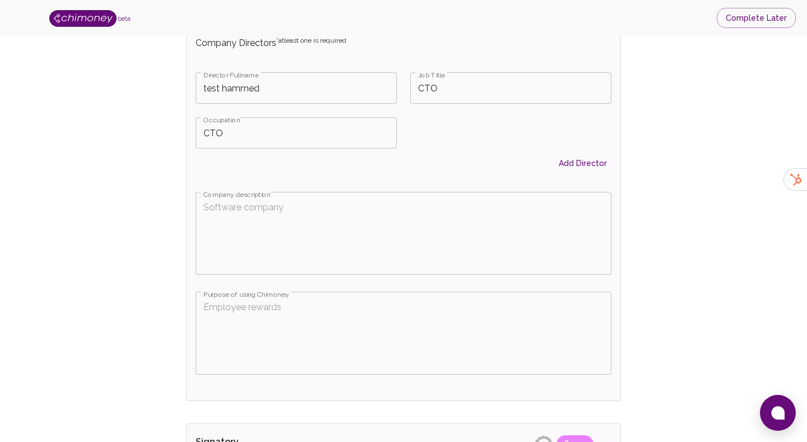
click at [373, 200] on div "x Company description" at bounding box center [404, 233] width 416 height 83
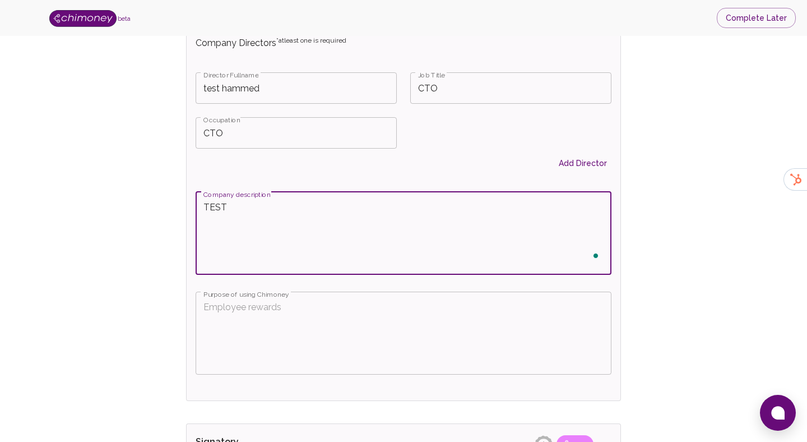
type textarea "TEST"
click at [246, 293] on label "Purpose of using Chimoney" at bounding box center [246, 294] width 85 height 10
click at [246, 301] on textarea "Purpose of using Chimoney" at bounding box center [404, 333] width 400 height 64
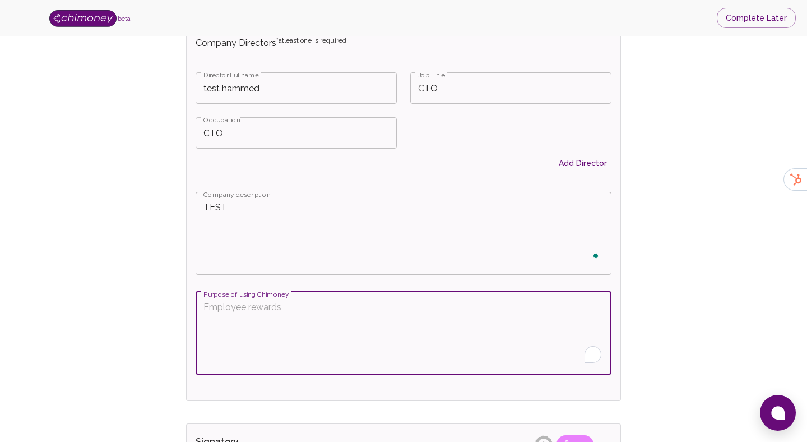
click at [246, 316] on textarea "Purpose of using Chimoney" at bounding box center [404, 333] width 400 height 64
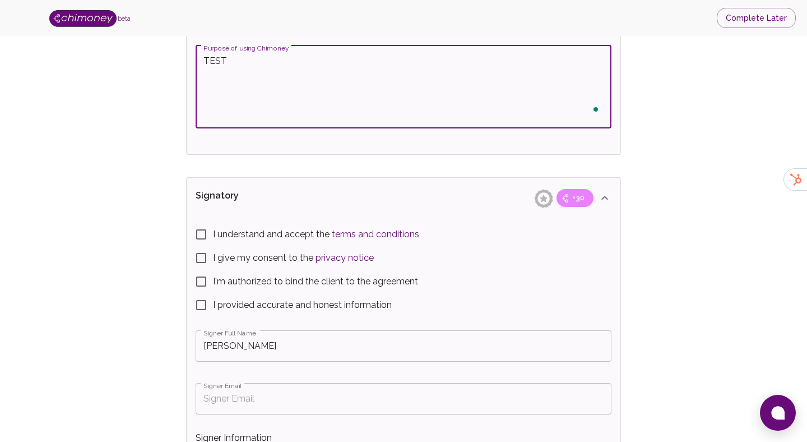
scroll to position [1972, 0]
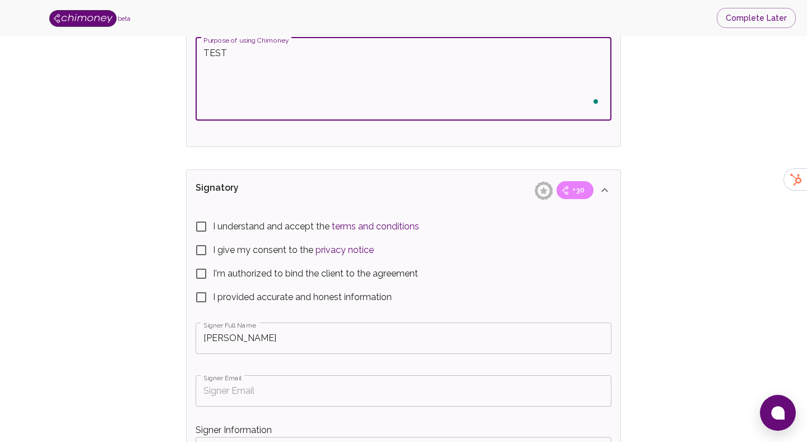
type textarea "TEST"
click at [197, 226] on input "I understand and accept the terms and conditions" at bounding box center [202, 227] width 24 height 24
checkbox input "true"
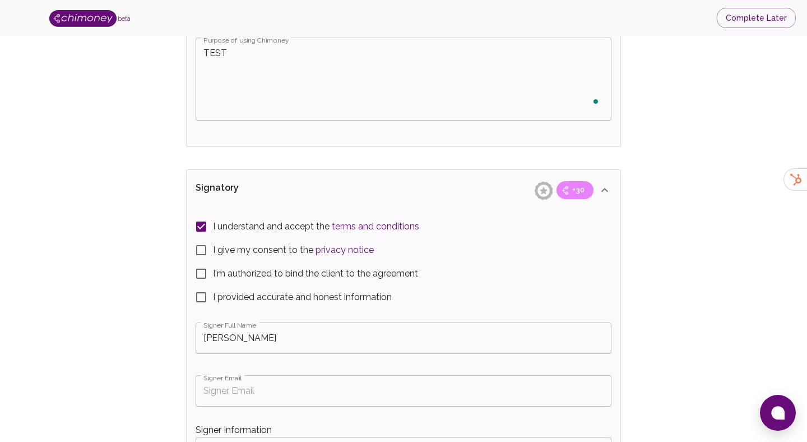
click at [200, 252] on input "I give my consent to the privacy notice" at bounding box center [202, 250] width 24 height 24
checkbox input "true"
click at [202, 270] on input "I'm authorized to bind the client to the agreement" at bounding box center [202, 274] width 24 height 24
checkbox input "true"
click at [205, 302] on input "I provided accurate and honest information" at bounding box center [202, 297] width 24 height 24
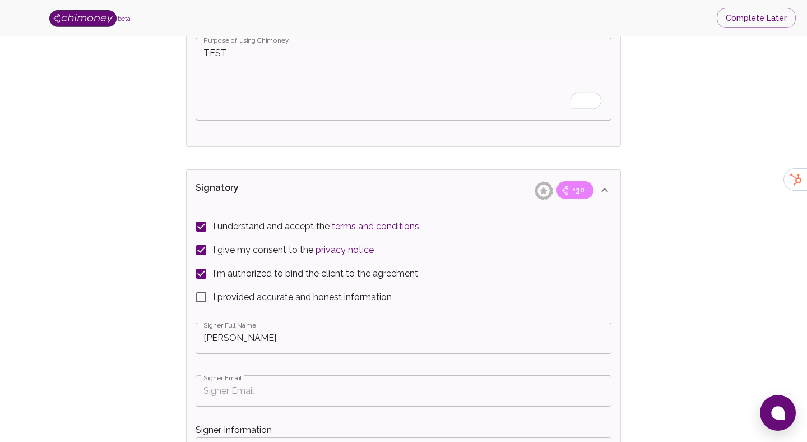
checkbox input "true"
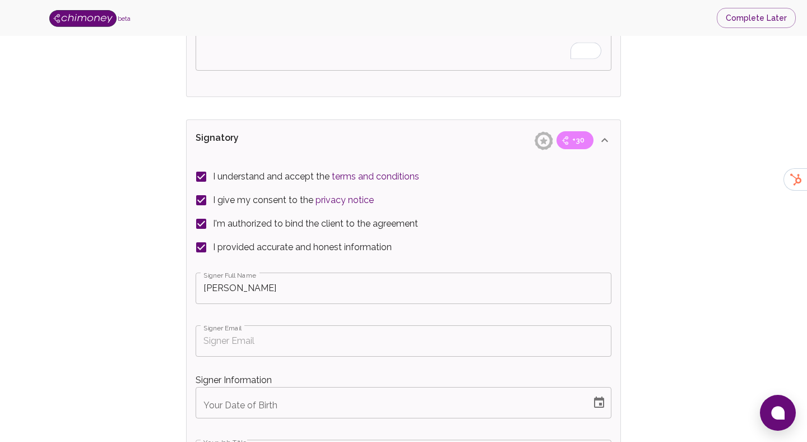
scroll to position [2070, 0]
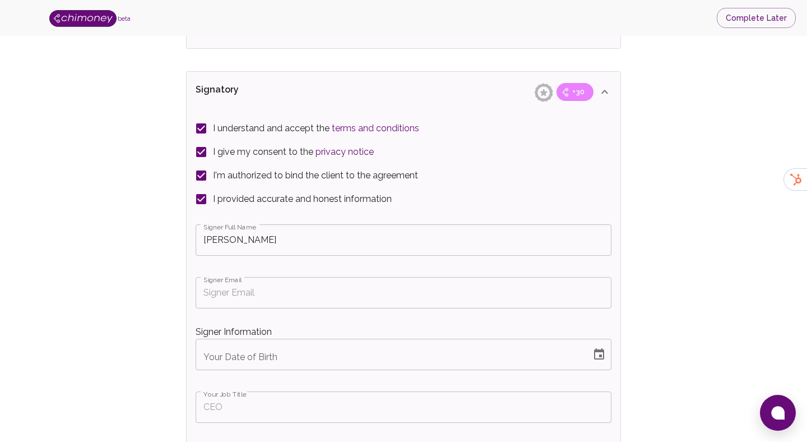
click at [251, 301] on input "Signer Email" at bounding box center [404, 292] width 416 height 31
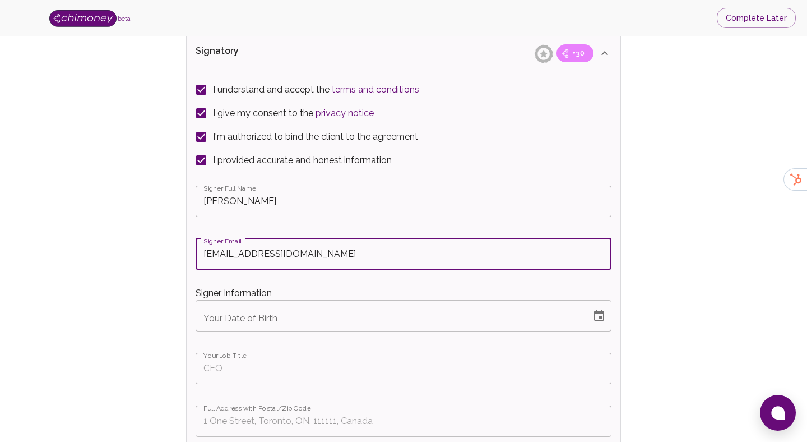
scroll to position [2174, 0]
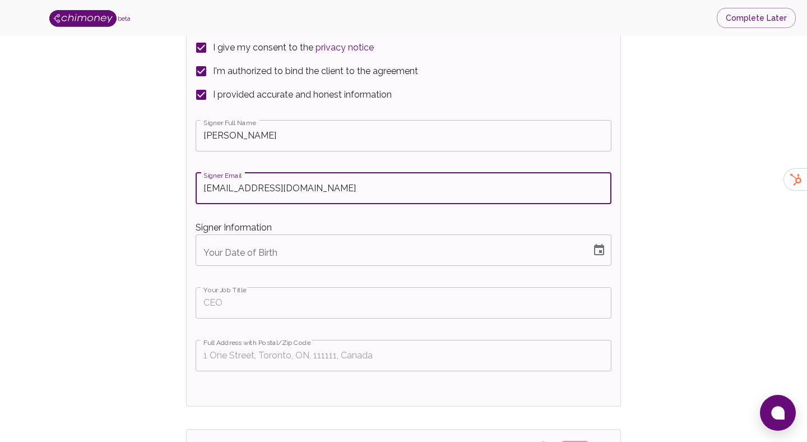
type input "[EMAIL_ADDRESS][DOMAIN_NAME]"
click at [602, 242] on button "Choose date" at bounding box center [599, 250] width 22 height 22
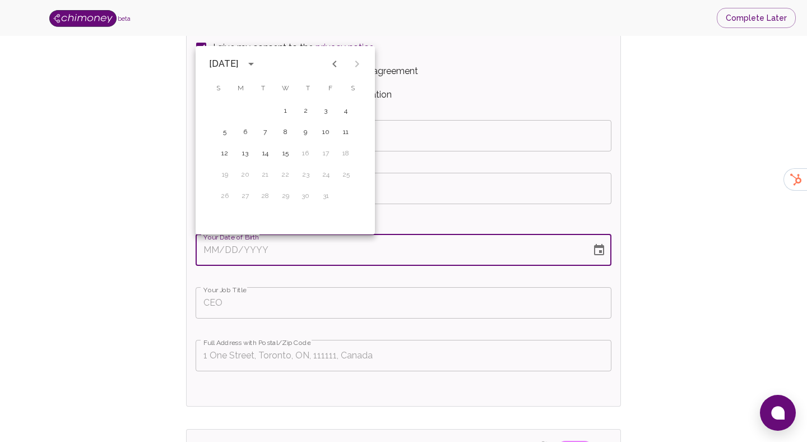
click at [336, 67] on icon "Previous month" at bounding box center [334, 63] width 13 height 13
click at [284, 61] on div "[DATE]" at bounding box center [285, 64] width 179 height 22
click at [257, 64] on icon "calendar view is open, switch to year view" at bounding box center [250, 63] width 13 height 13
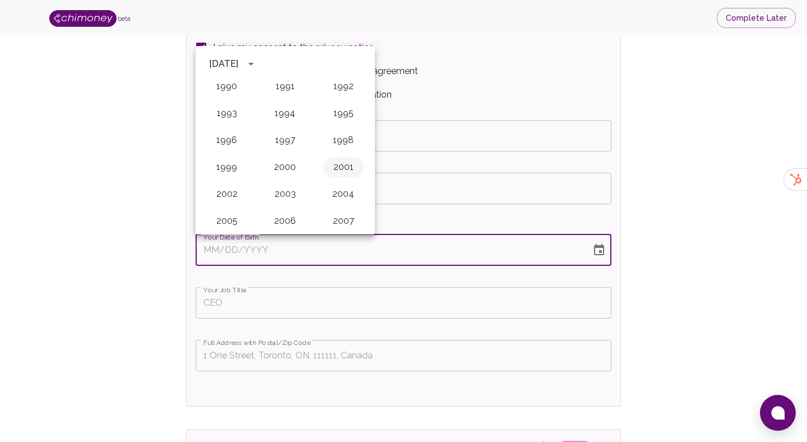
click at [346, 168] on button "2001" at bounding box center [344, 167] width 40 height 20
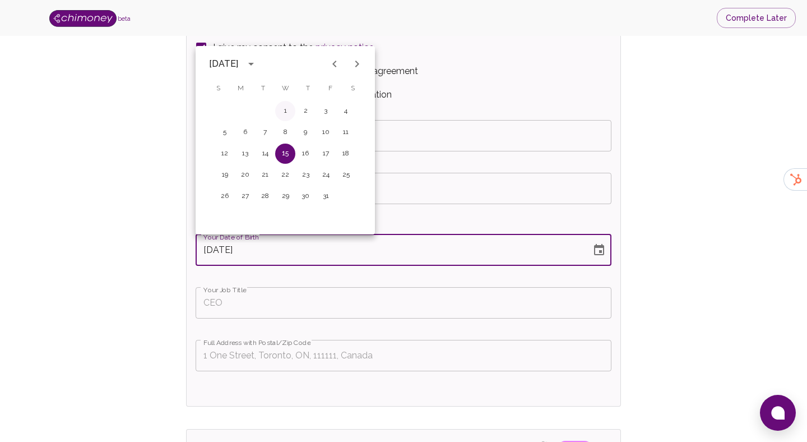
click at [285, 105] on button "1" at bounding box center [285, 111] width 20 height 20
type input "[DATE]"
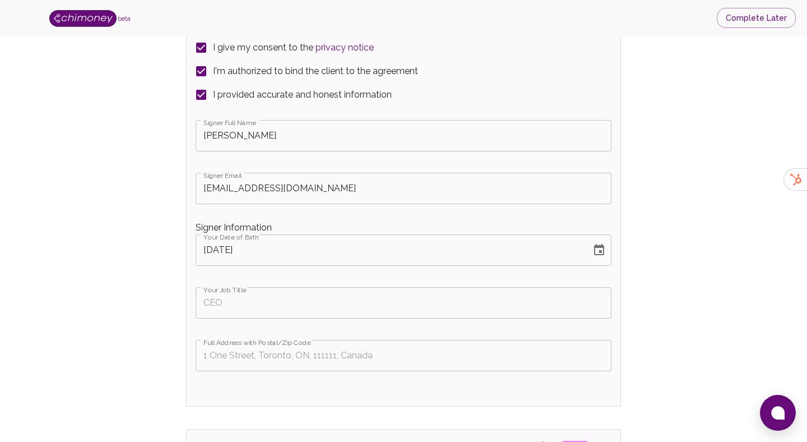
click at [289, 300] on input "Your Job Title" at bounding box center [404, 302] width 416 height 31
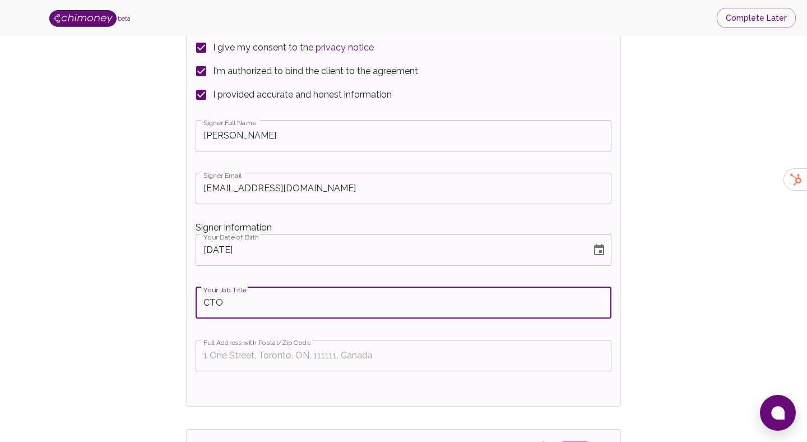
type input "CTO"
click at [254, 358] on input "Full Address with Postal/Zip Code" at bounding box center [404, 355] width 416 height 31
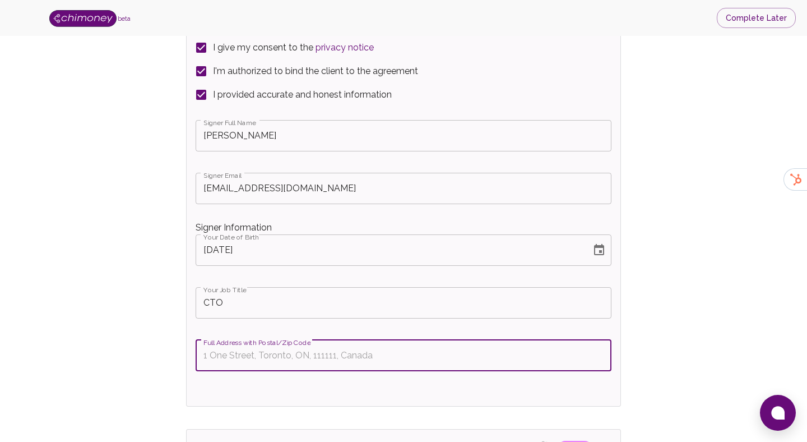
paste input "OneEleven, [STREET_ADDRESS]"
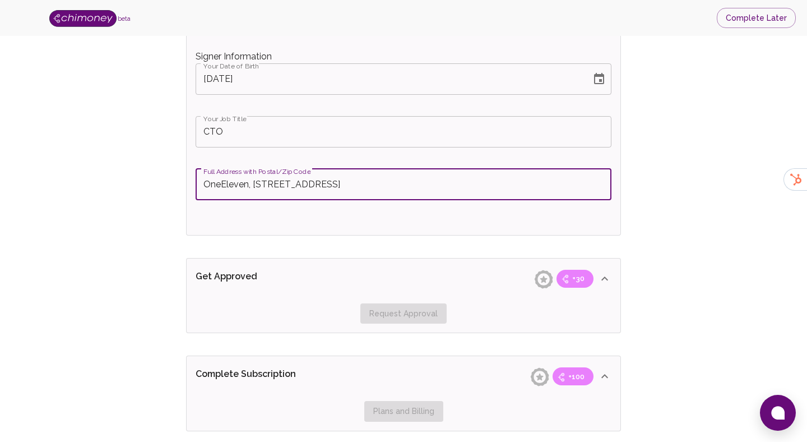
scroll to position [2357, 0]
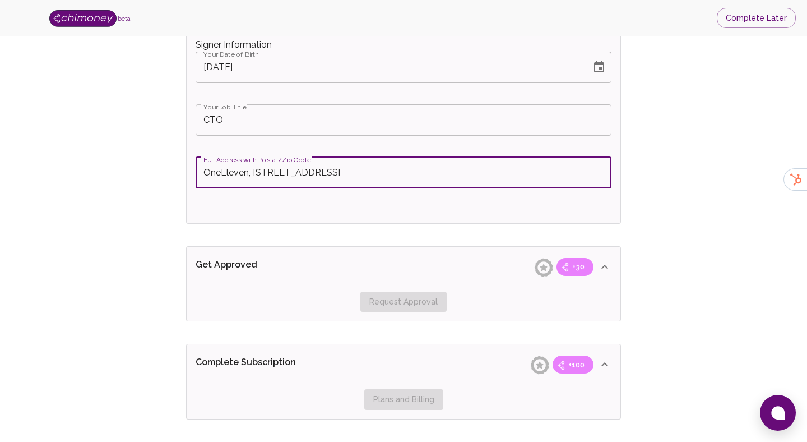
type input "OneEleven, [STREET_ADDRESS]"
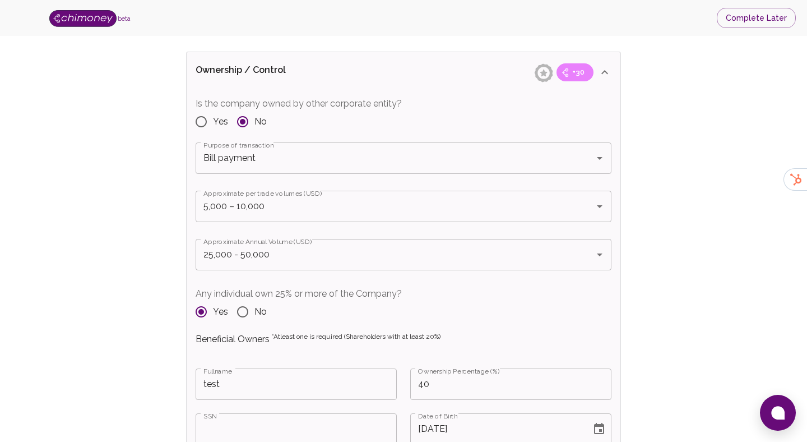
scroll to position [1275, 0]
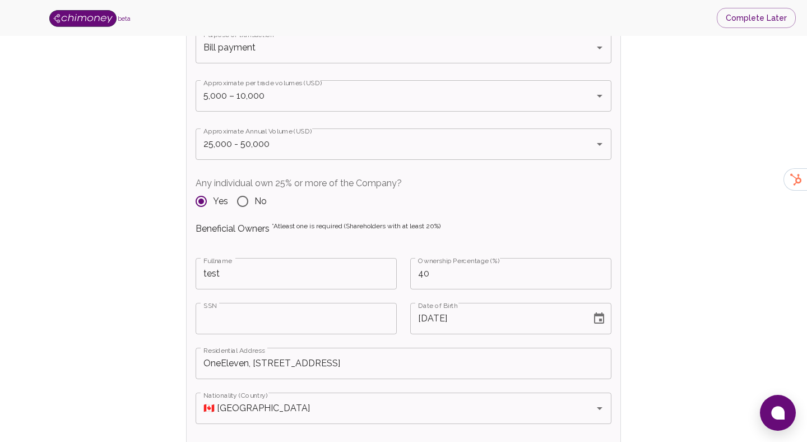
click at [272, 320] on input "SSN" at bounding box center [296, 318] width 201 height 31
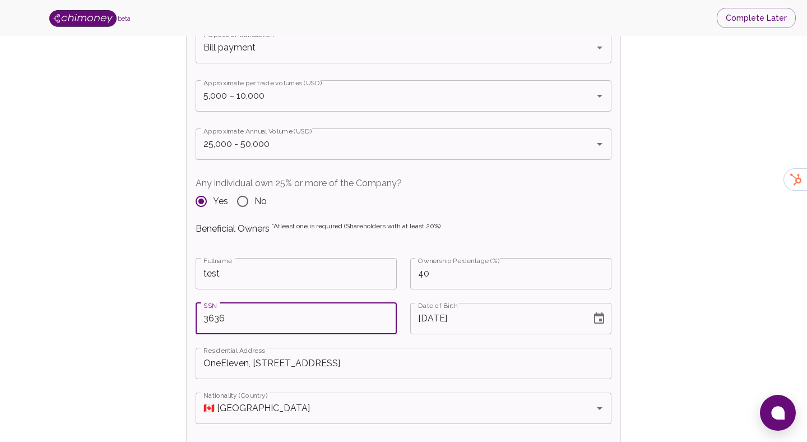
type input "3636"
click at [631, 285] on div "Verify Business Complete next steps to earn badges +30 Business Verification +3…" at bounding box center [404, 172] width 736 height 2788
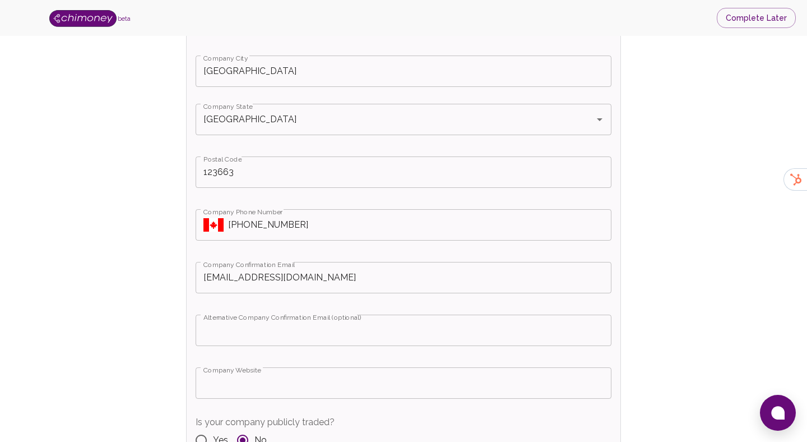
scroll to position [575, 0]
click at [323, 388] on input "Company Website" at bounding box center [404, 382] width 416 height 31
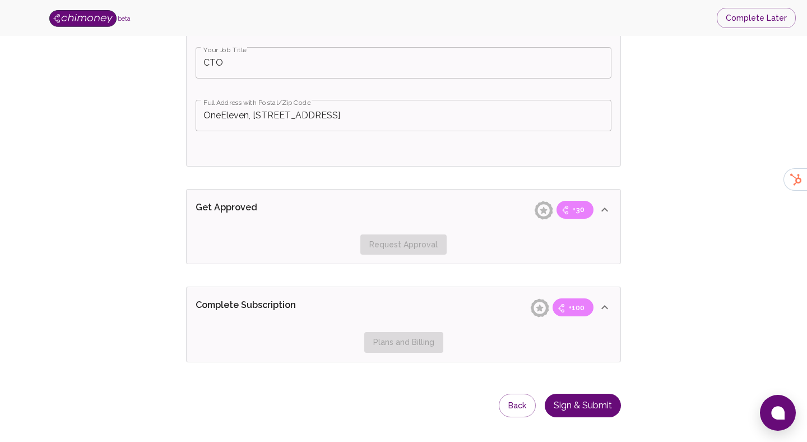
scroll to position [2434, 0]
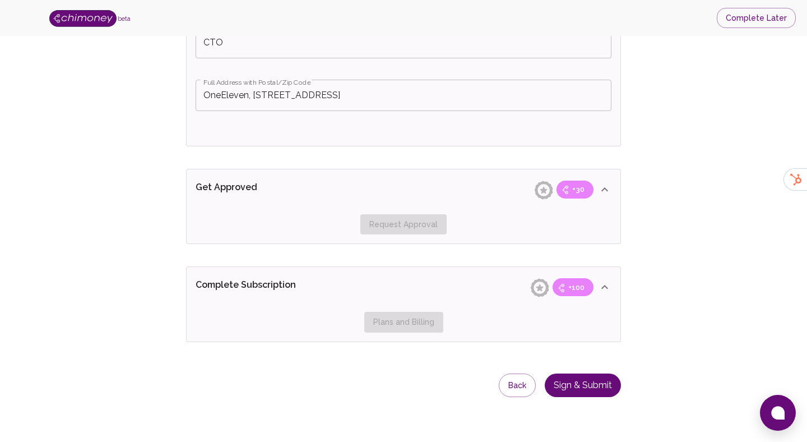
type input "[DOMAIN_NAME]"
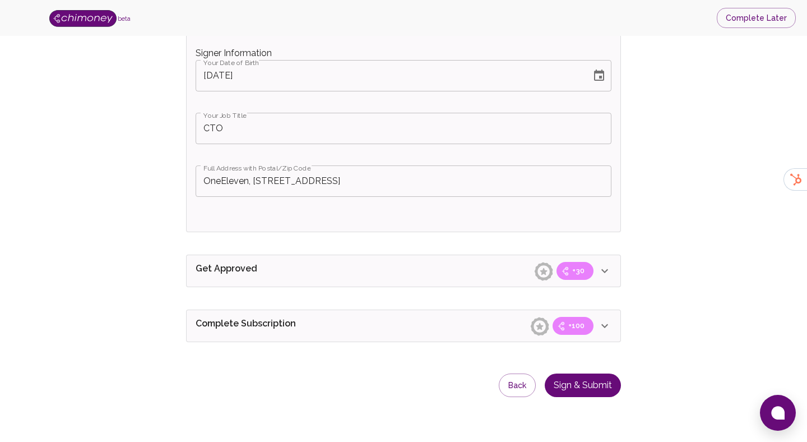
scroll to position [2348, 0]
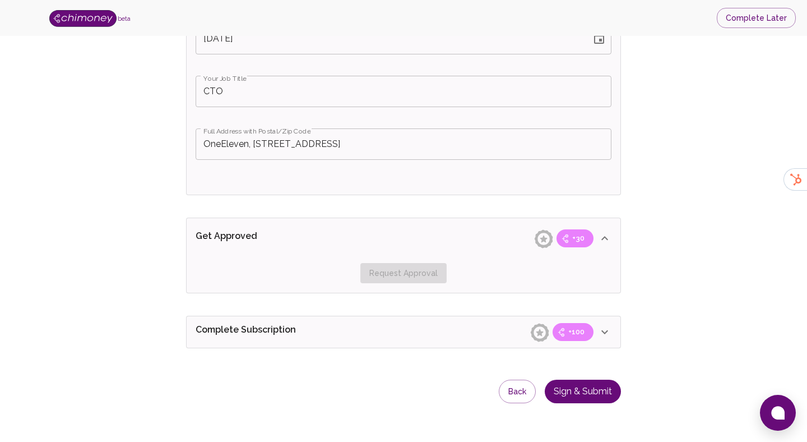
scroll to position [2392, 0]
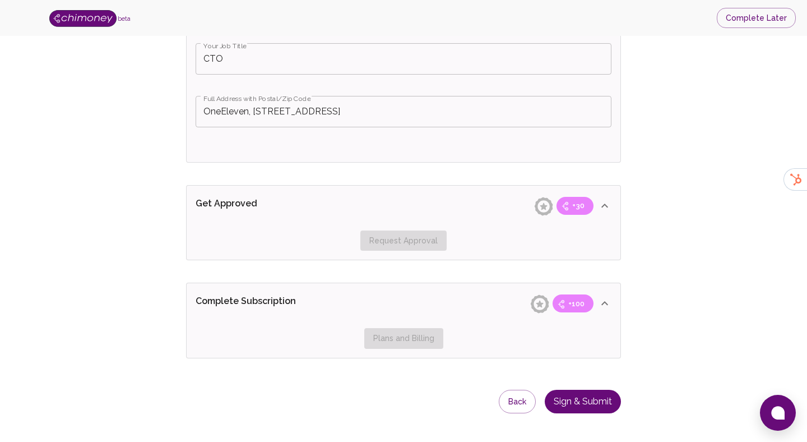
scroll to position [2434, 0]
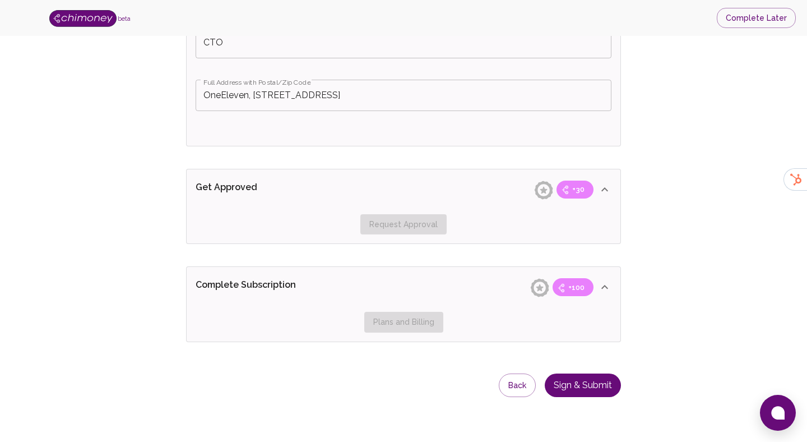
click at [589, 387] on button "Sign & Submit" at bounding box center [583, 385] width 76 height 24
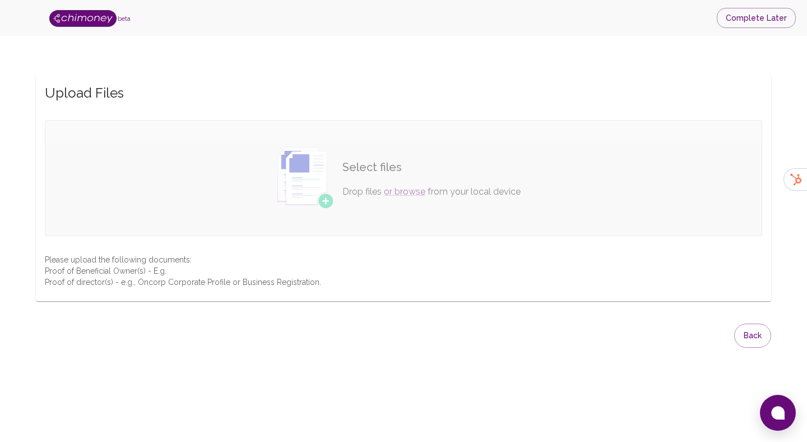
click at [424, 184] on div "Select files Drop files or browse from your local device" at bounding box center [432, 178] width 196 height 58
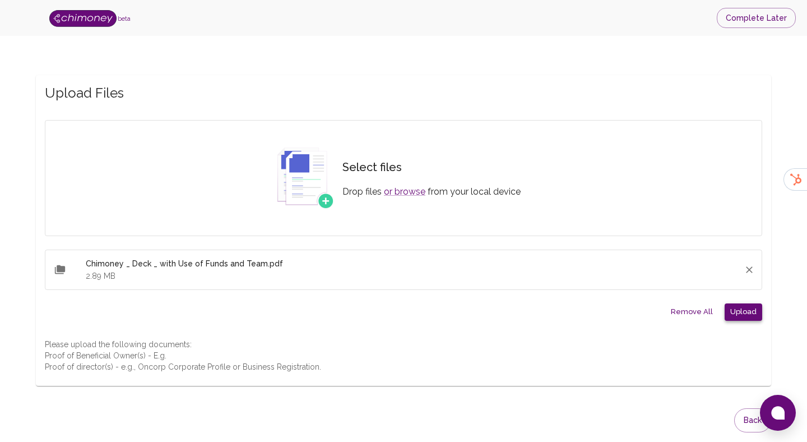
click at [732, 315] on button "Upload" at bounding box center [744, 311] width 38 height 17
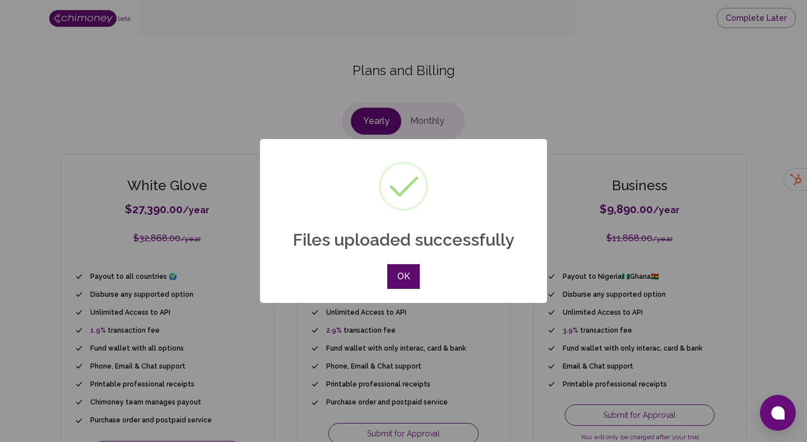
click at [400, 274] on button "OK" at bounding box center [403, 276] width 33 height 25
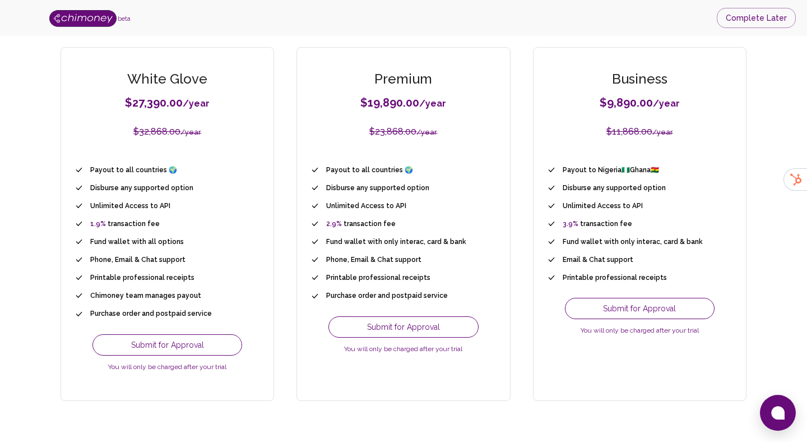
scroll to position [104, 0]
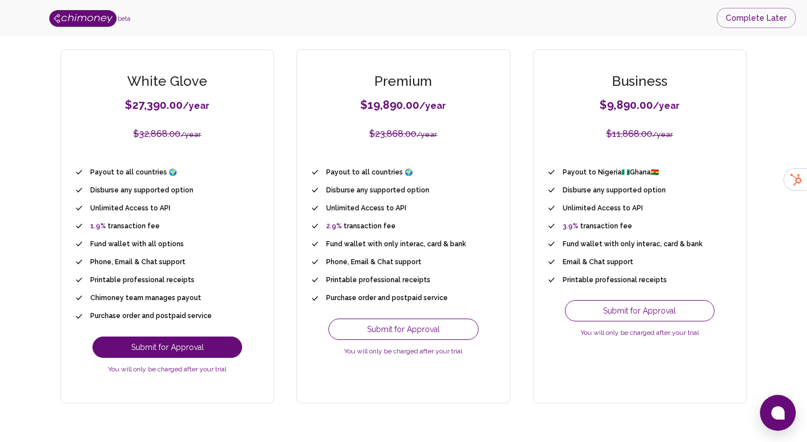
click at [177, 349] on button "Submit for Approval" at bounding box center [168, 346] width 150 height 21
click at [184, 351] on button "Submit for Approval" at bounding box center [168, 346] width 150 height 21
click at [196, 351] on button "Submit for Approval" at bounding box center [168, 346] width 150 height 21
click at [233, 336] on div "Submit for Approval You will only be charged after your trial" at bounding box center [168, 358] width 186 height 44
click at [221, 347] on button "Submit for Approval" at bounding box center [168, 346] width 150 height 21
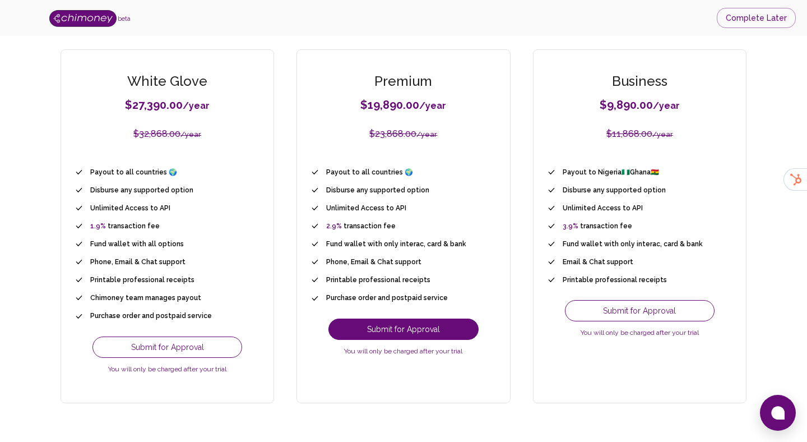
click at [409, 321] on button "Submit for Approval" at bounding box center [404, 329] width 150 height 21
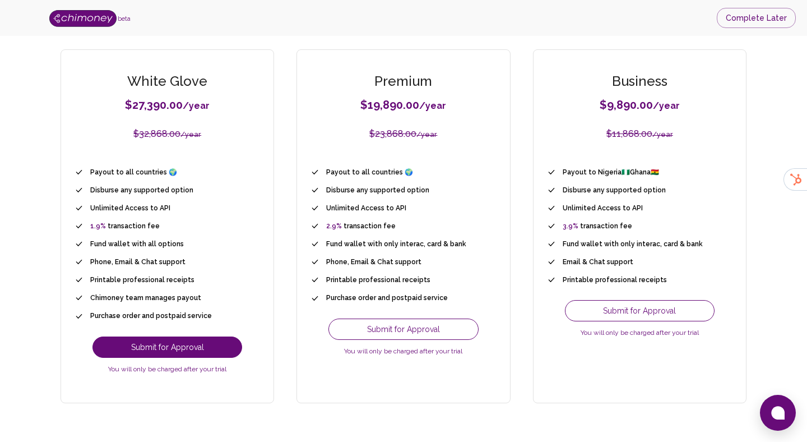
click at [163, 348] on button "Submit for Approval" at bounding box center [168, 346] width 150 height 21
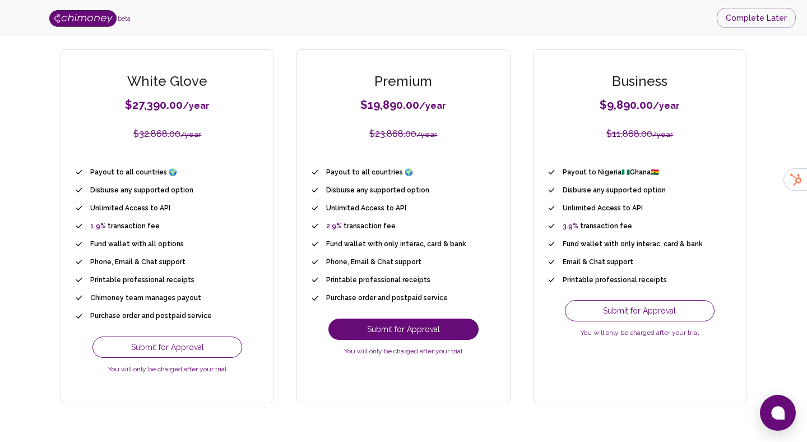
click at [405, 329] on button "Submit for Approval" at bounding box center [404, 329] width 150 height 21
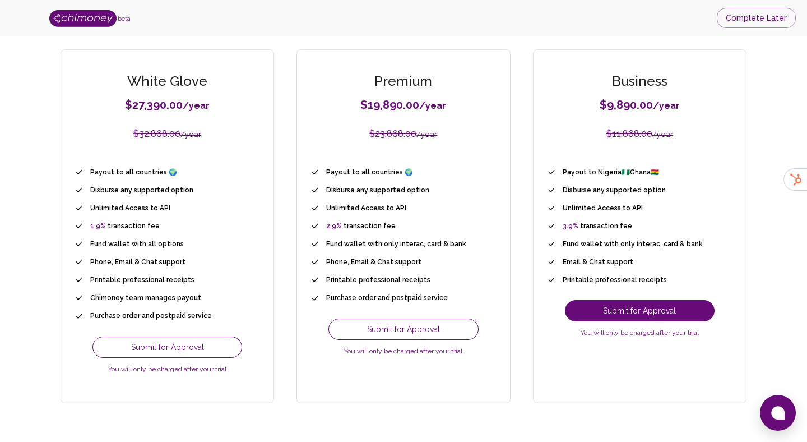
click at [614, 312] on button "Submit for Approval" at bounding box center [640, 310] width 150 height 21
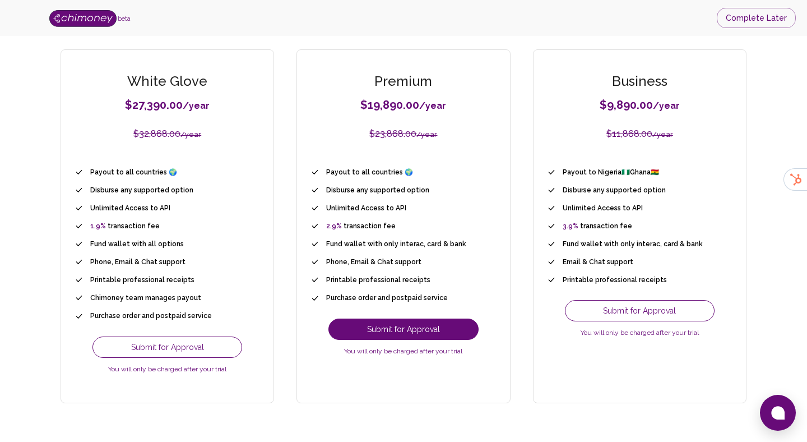
click at [347, 319] on button "Submit for Approval" at bounding box center [404, 329] width 150 height 21
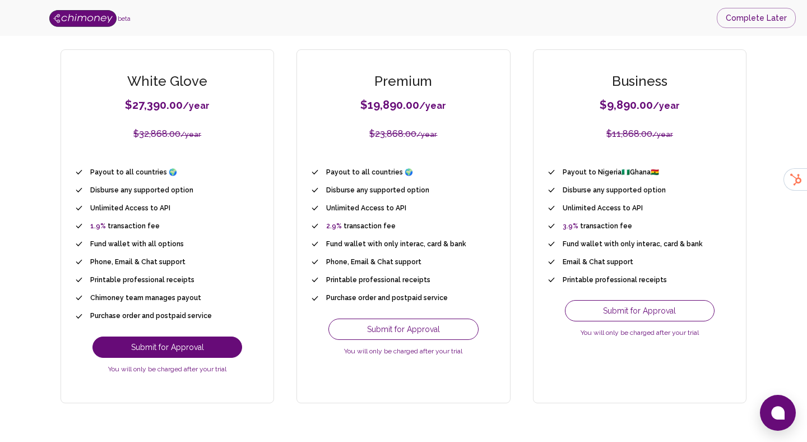
click at [178, 355] on button "Submit for Approval" at bounding box center [168, 346] width 150 height 21
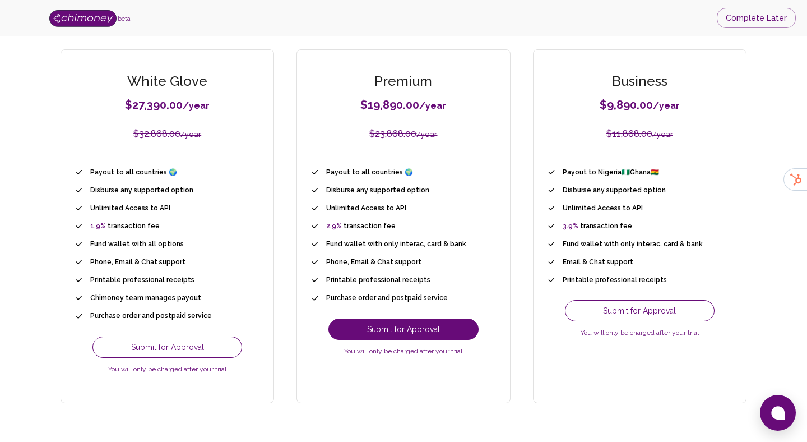
click at [382, 338] on button "Submit for Approval" at bounding box center [404, 329] width 150 height 21
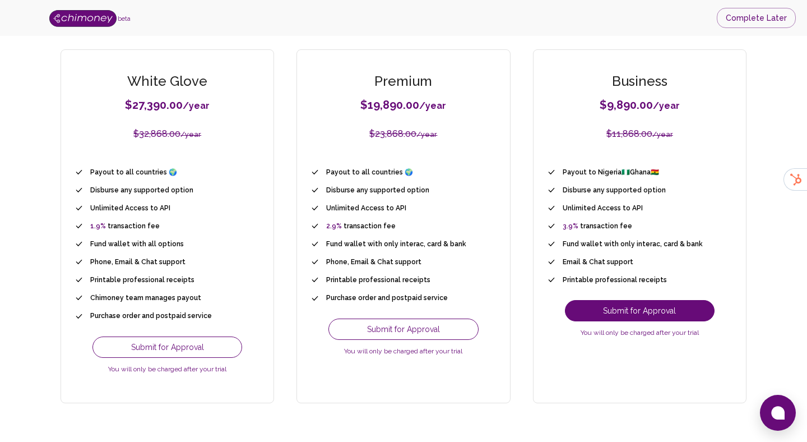
click at [599, 309] on button "Submit for Approval" at bounding box center [640, 310] width 150 height 21
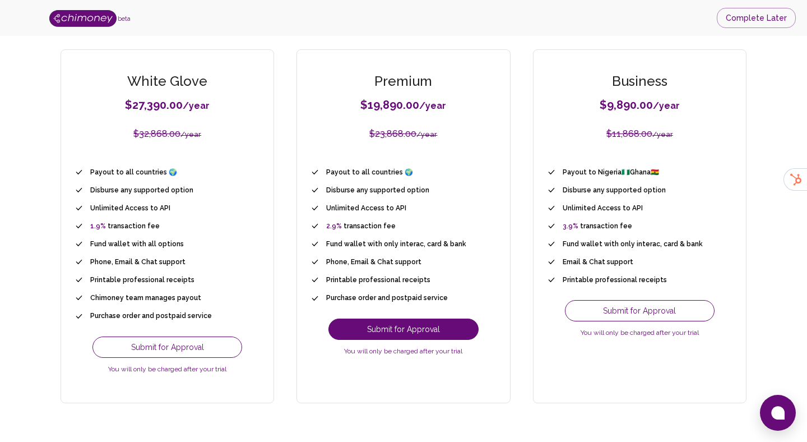
click at [347, 328] on button "Submit for Approval" at bounding box center [404, 329] width 150 height 21
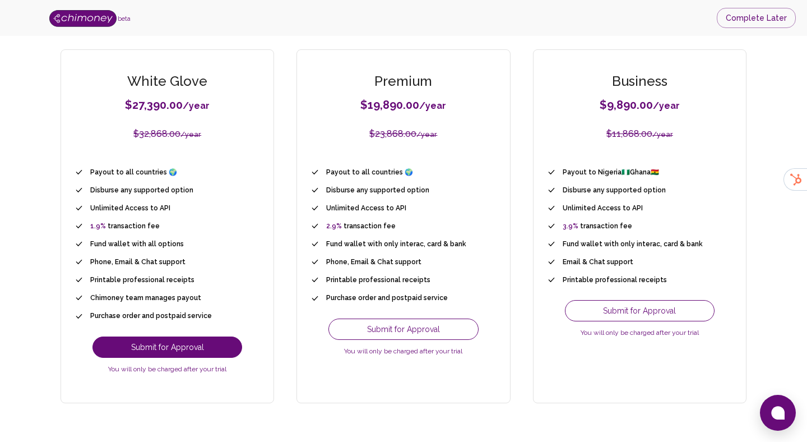
click at [219, 342] on button "Submit for Approval" at bounding box center [168, 346] width 150 height 21
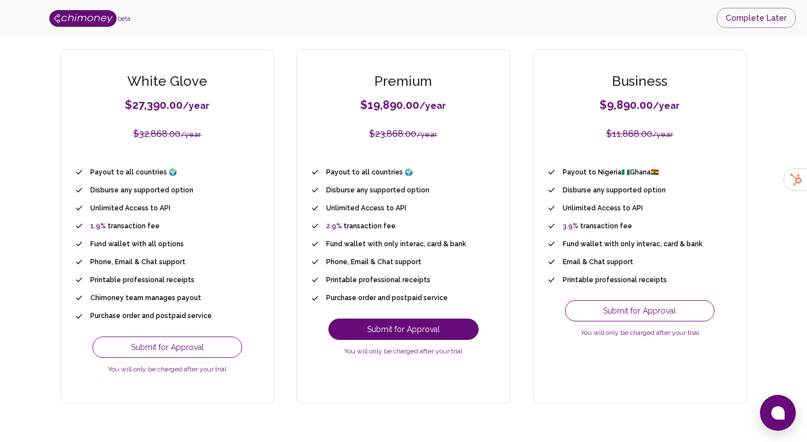
click at [400, 336] on button "Submit for Approval" at bounding box center [404, 329] width 150 height 21
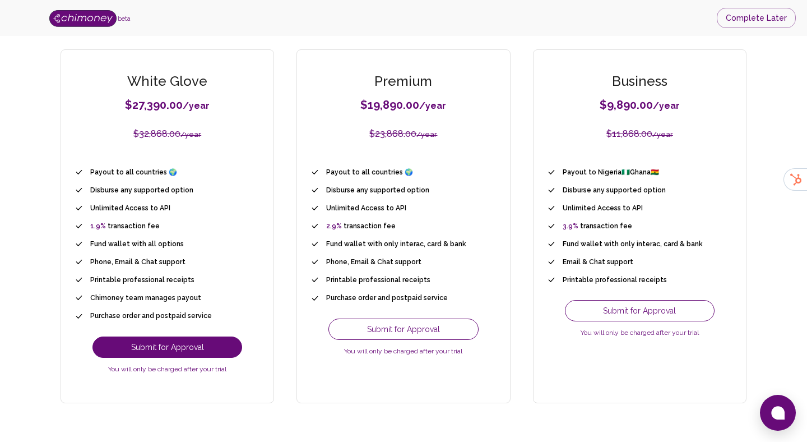
click at [213, 350] on button "Submit for Approval" at bounding box center [168, 346] width 150 height 21
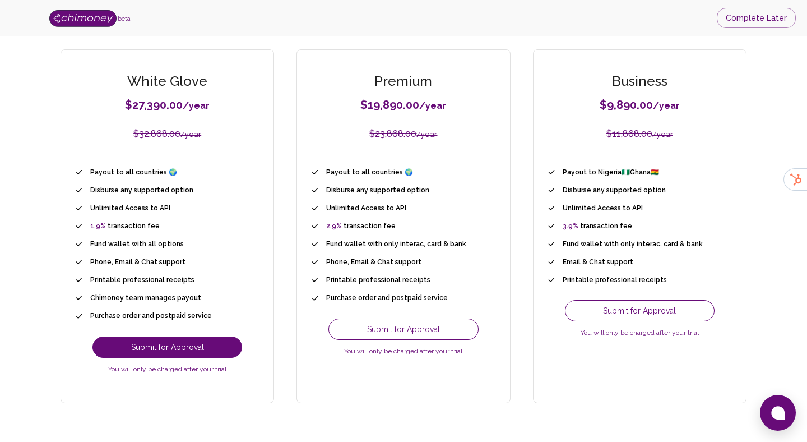
click at [213, 350] on button "Submit for Approval" at bounding box center [168, 346] width 150 height 21
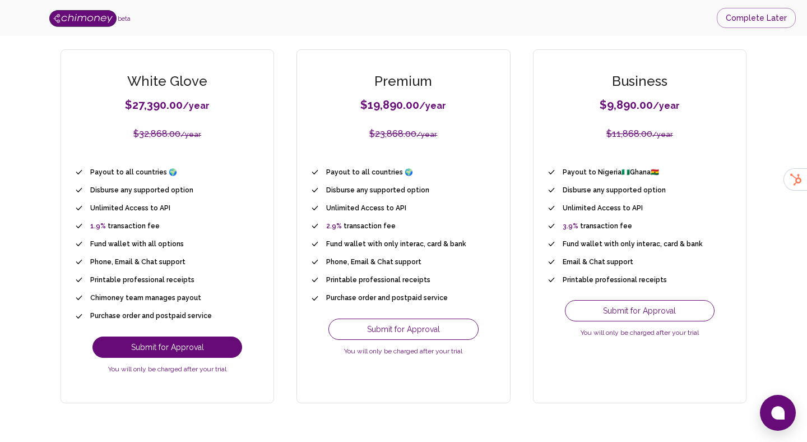
click at [213, 350] on button "Submit for Approval" at bounding box center [168, 346] width 150 height 21
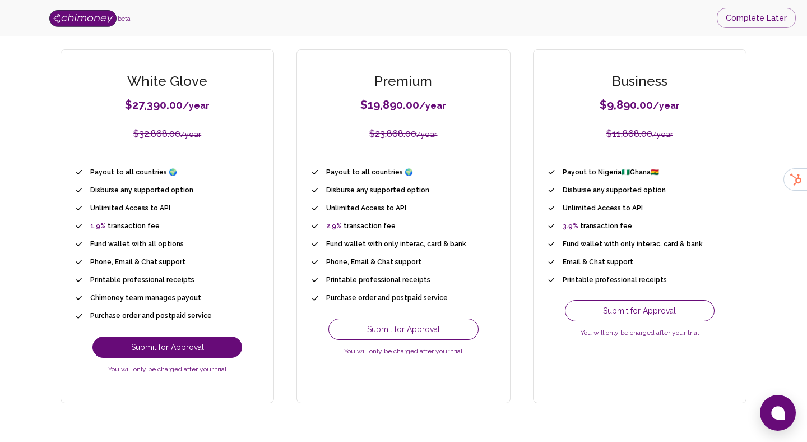
click at [213, 350] on button "Submit for Approval" at bounding box center [168, 346] width 150 height 21
click at [218, 340] on button "Submit for Approval" at bounding box center [168, 346] width 150 height 21
click at [366, 284] on li "Printable professional receipts" at bounding box center [371, 279] width 120 height 13
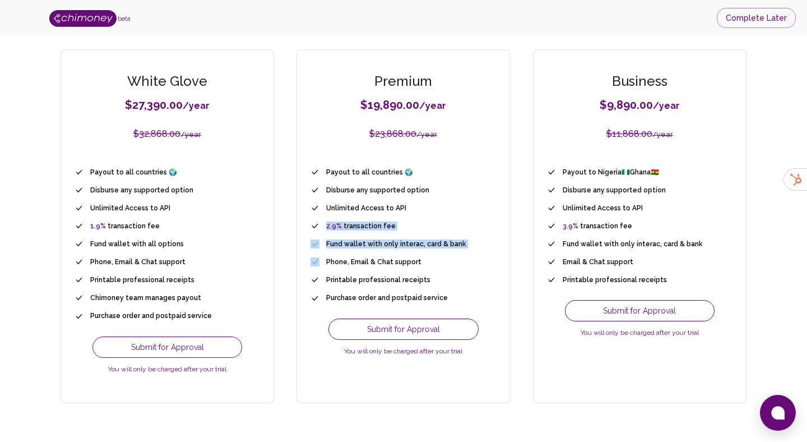
drag, startPoint x: 362, startPoint y: 252, endPoint x: 346, endPoint y: 220, distance: 36.4
click at [346, 220] on ul "Payout to all countries 🌍 Disburse any supported option Unlimited Access to API…" at bounding box center [404, 235] width 186 height 140
click at [372, 208] on span "Unlimited Access to API" at bounding box center [366, 208] width 80 height 9
click at [372, 193] on span "Disburse any supported option" at bounding box center [377, 190] width 103 height 9
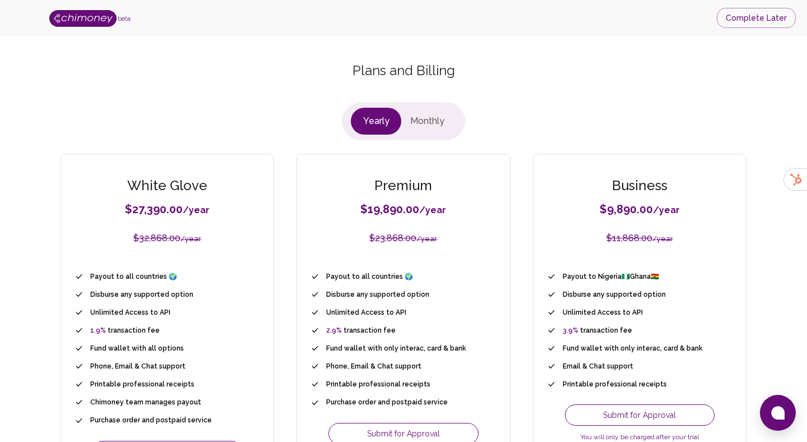
scroll to position [123, 0]
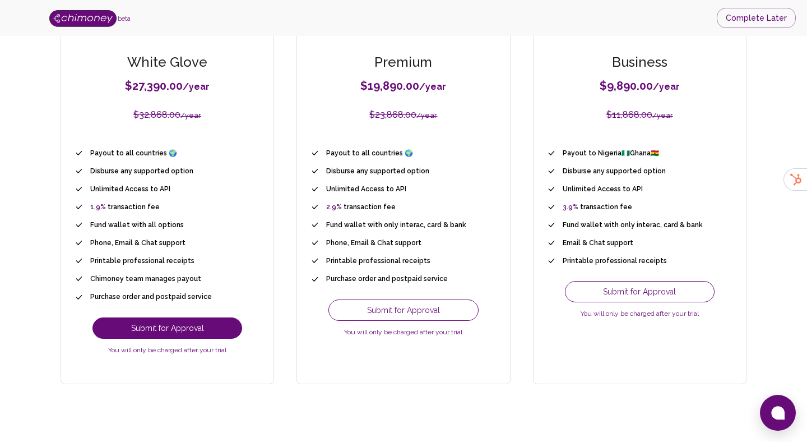
click at [175, 322] on button "Submit for Approval" at bounding box center [168, 327] width 150 height 21
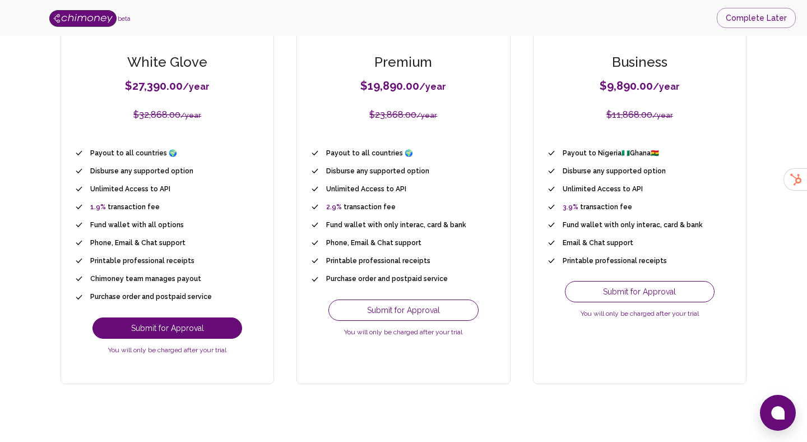
click at [175, 322] on button "Submit for Approval" at bounding box center [168, 327] width 150 height 21
click at [164, 329] on button "Submit for Approval" at bounding box center [168, 327] width 150 height 21
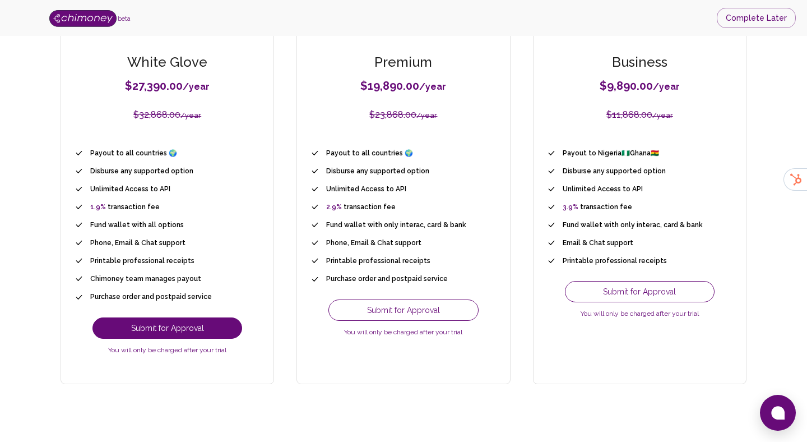
click at [164, 329] on button "Submit for Approval" at bounding box center [168, 327] width 150 height 21
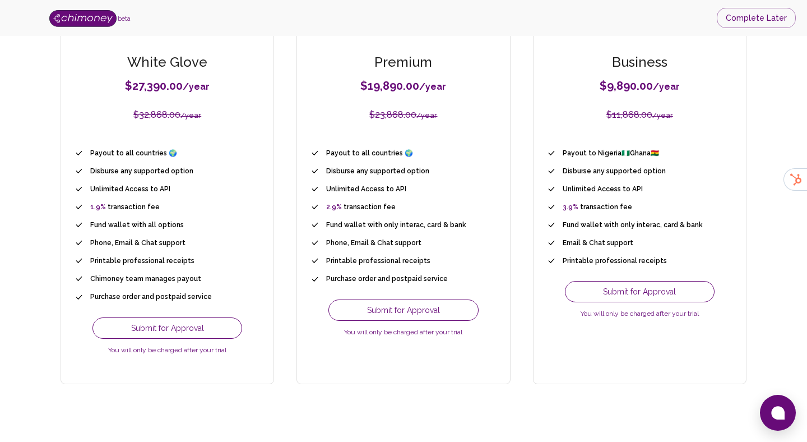
scroll to position [0, 0]
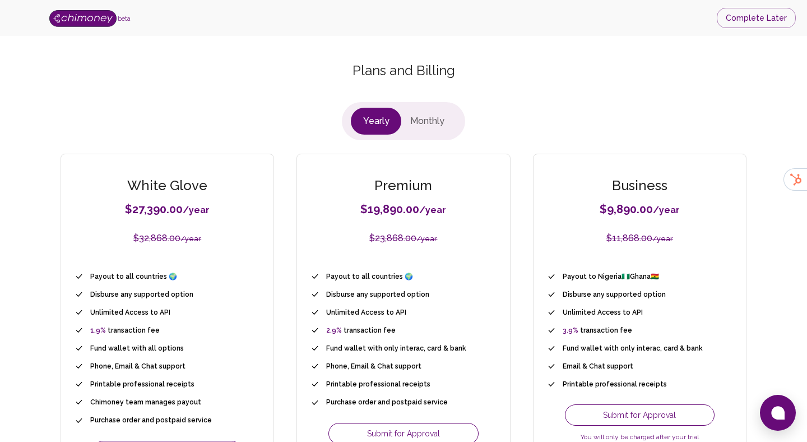
click at [414, 123] on button "Monthly" at bounding box center [428, 121] width 52 height 27
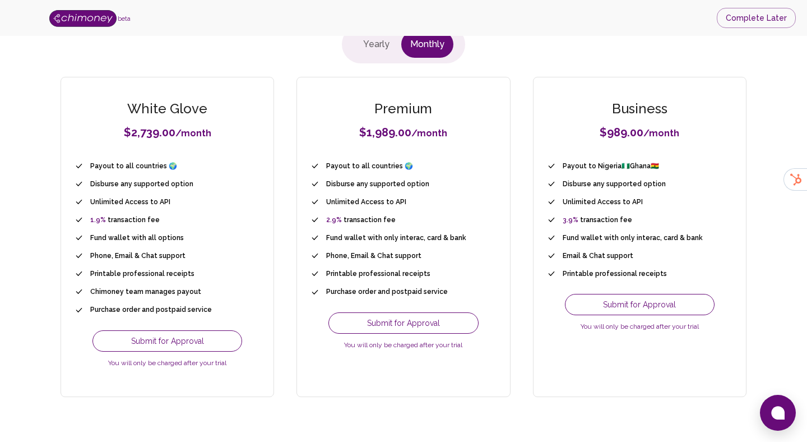
scroll to position [90, 0]
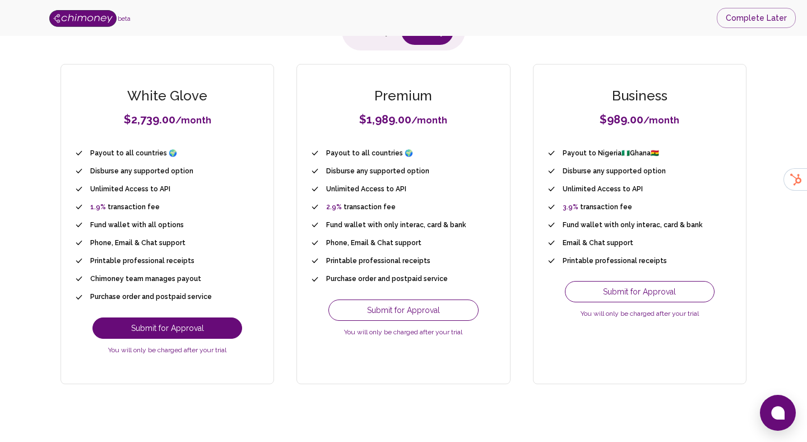
click at [192, 329] on button "Submit for Approval" at bounding box center [168, 327] width 150 height 21
click at [394, 322] on div "Submit for Approval You will only be charged after your trial" at bounding box center [404, 321] width 186 height 44
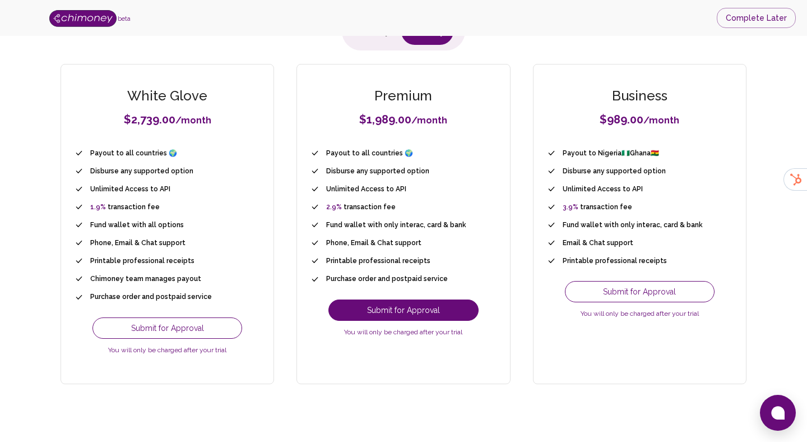
click at [403, 313] on button "Submit for Approval" at bounding box center [404, 309] width 150 height 21
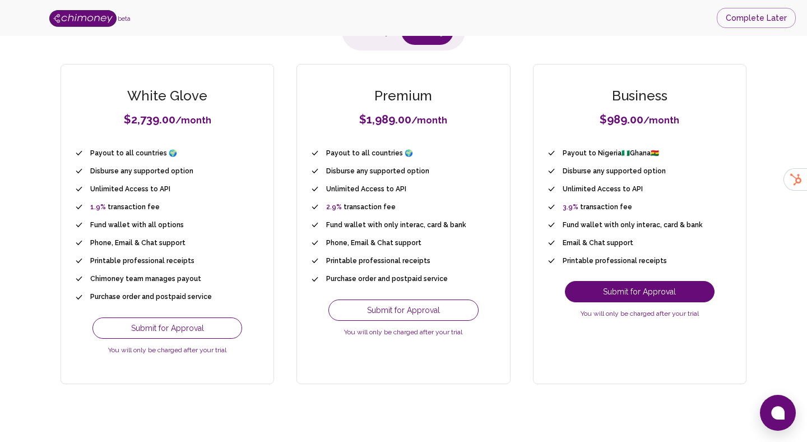
click at [594, 294] on button "Submit for Approval" at bounding box center [640, 291] width 150 height 21
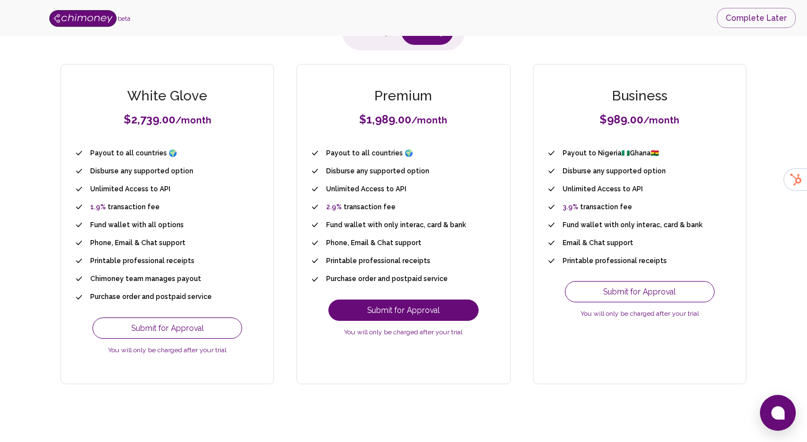
click at [376, 319] on button "Submit for Approval" at bounding box center [404, 309] width 150 height 21
click at [459, 301] on button "Submit for Approval" at bounding box center [404, 309] width 150 height 21
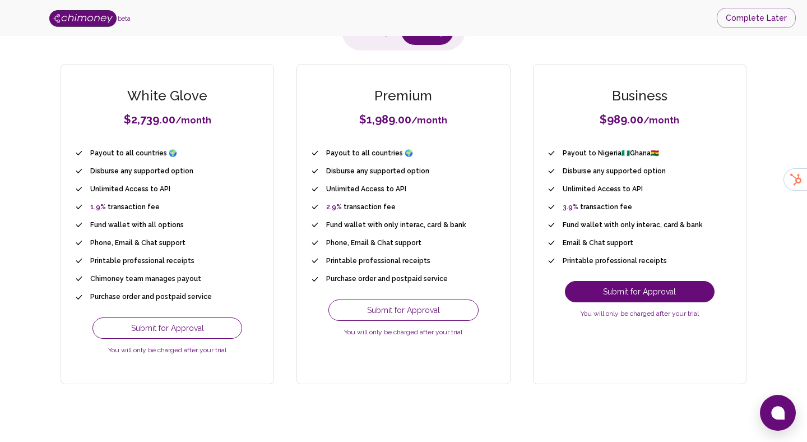
click at [598, 292] on button "Submit for Approval" at bounding box center [640, 291] width 150 height 21
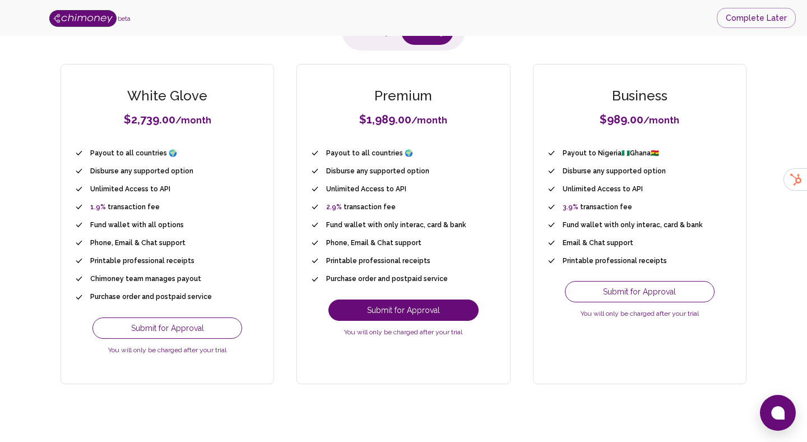
click at [370, 309] on button "Submit for Approval" at bounding box center [404, 309] width 150 height 21
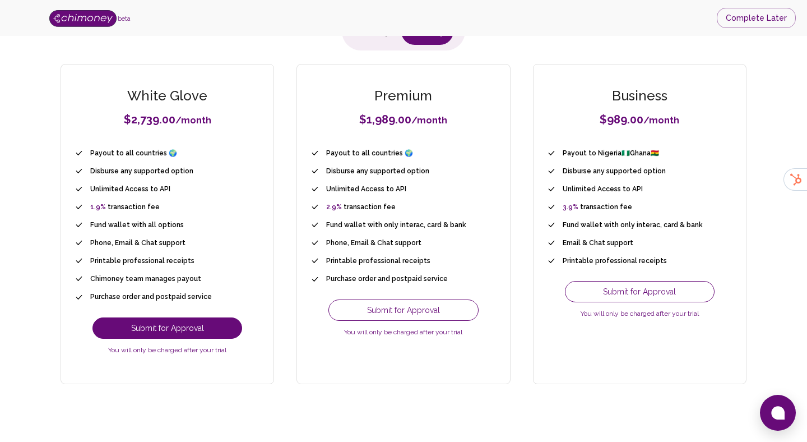
click at [188, 331] on button "Submit for Approval" at bounding box center [168, 327] width 150 height 21
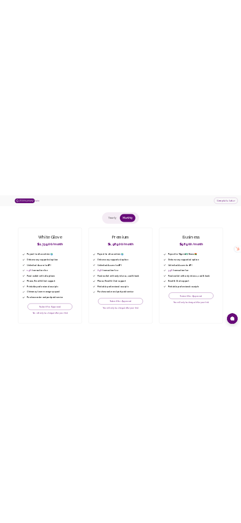
scroll to position [44, 0]
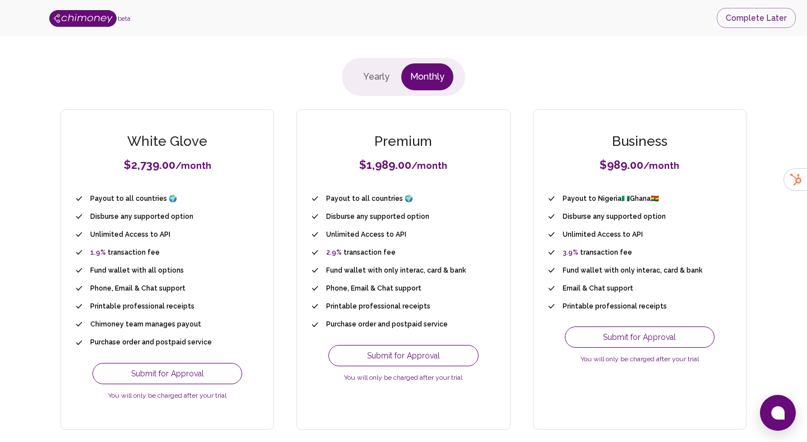
click at [501, 77] on div "Yearly Monthly White Glove $ 2,739.00 / month Payout to all countries 🌍 Disburs…" at bounding box center [404, 250] width 736 height 385
click at [528, 89] on div "Yearly Monthly White Glove $ 2,739.00 / month Payout to all countries 🌍 Disburs…" at bounding box center [404, 250] width 736 height 385
click at [537, 58] on div "Yearly Monthly White Glove $ 2,739.00 / month Payout to all countries 🌍 Disburs…" at bounding box center [404, 250] width 736 height 385
click at [547, 43] on div "Plans and Billing Yearly Monthly White Glove $ 2,739.00 / month Payout to all c…" at bounding box center [404, 230] width 736 height 426
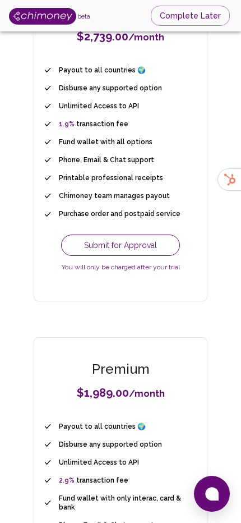
scroll to position [147, 0]
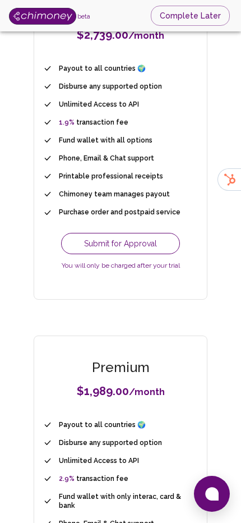
click at [130, 237] on button "Submit for Approval" at bounding box center [120, 243] width 119 height 21
click at [116, 244] on button "Submit for Approval" at bounding box center [120, 243] width 119 height 21
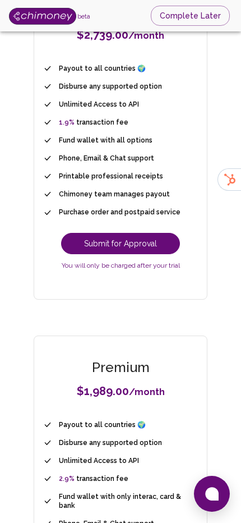
scroll to position [90, 0]
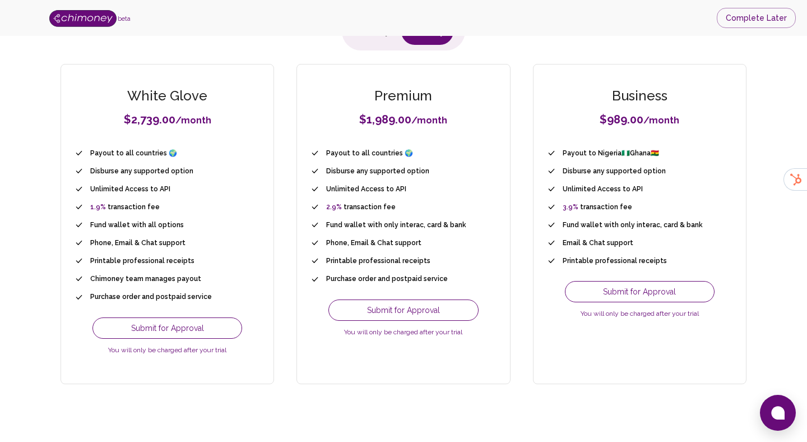
click at [444, 107] on div "Premium $ 1,989.00 / month" at bounding box center [404, 107] width 186 height 41
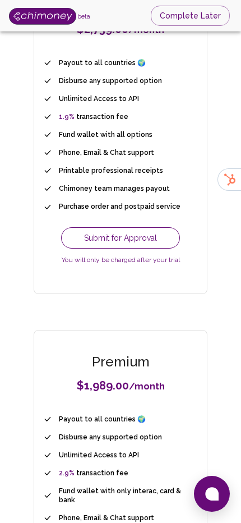
scroll to position [154, 0]
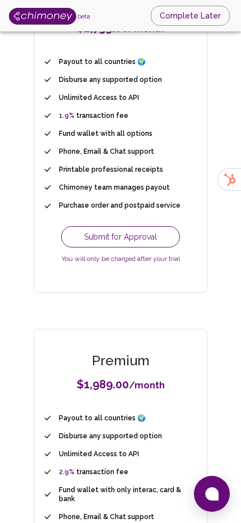
click at [153, 241] on button "Submit for Approval" at bounding box center [120, 236] width 119 height 21
click at [147, 237] on button "Submit for Approval" at bounding box center [120, 236] width 119 height 21
click at [146, 237] on button "Submit for Approval" at bounding box center [120, 236] width 119 height 21
click at [131, 238] on button "Submit for Approval" at bounding box center [120, 236] width 119 height 21
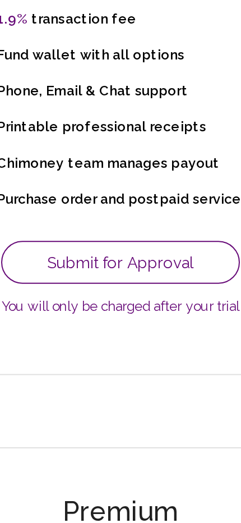
click at [123, 236] on button "Submit for Approval" at bounding box center [120, 236] width 119 height 21
click at [120, 236] on button "Submit for Approval" at bounding box center [120, 236] width 119 height 21
click at [130, 241] on button "Submit for Approval" at bounding box center [120, 236] width 119 height 21
click at [133, 229] on button "Submit for Approval" at bounding box center [120, 236] width 119 height 21
click at [127, 238] on button "Submit for Approval" at bounding box center [120, 236] width 119 height 21
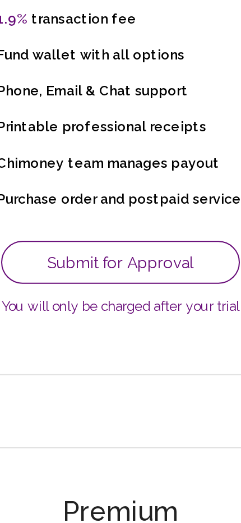
click at [141, 242] on button "Submit for Approval" at bounding box center [120, 236] width 119 height 21
click at [114, 237] on button "Submit for Approval" at bounding box center [120, 236] width 119 height 21
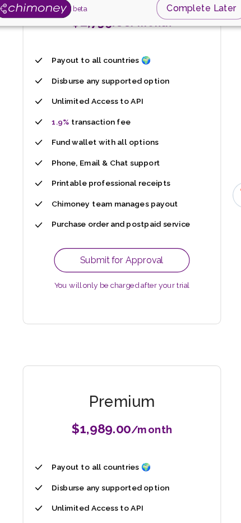
scroll to position [131, 0]
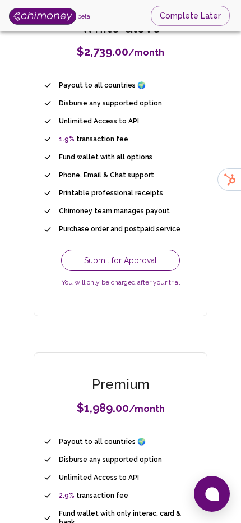
click at [108, 251] on button "Submit for Approval" at bounding box center [120, 260] width 119 height 21
click at [142, 259] on button "Submit for Approval" at bounding box center [120, 260] width 119 height 21
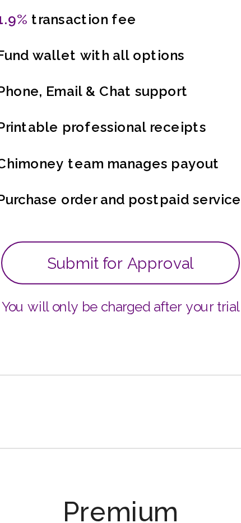
click at [116, 262] on button "Submit for Approval" at bounding box center [120, 260] width 119 height 21
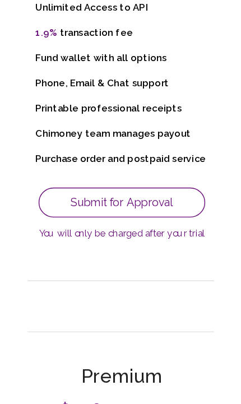
scroll to position [131, 0]
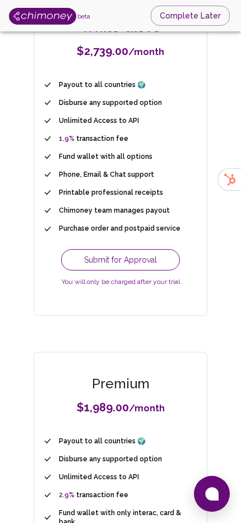
click at [139, 258] on button "Submit for Approval" at bounding box center [120, 259] width 119 height 21
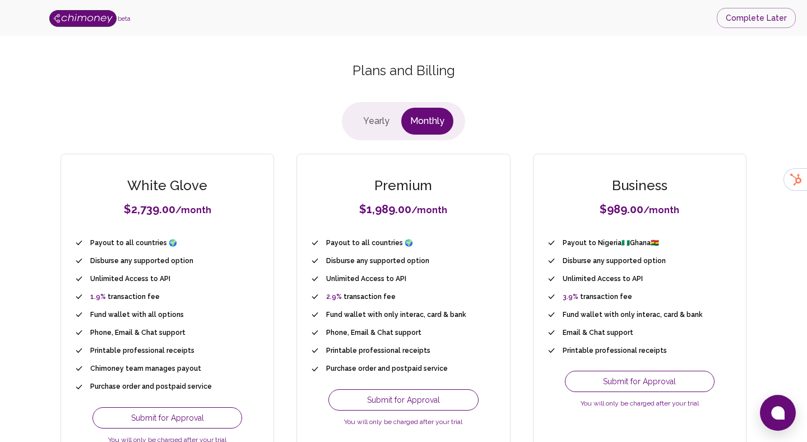
scroll to position [90, 0]
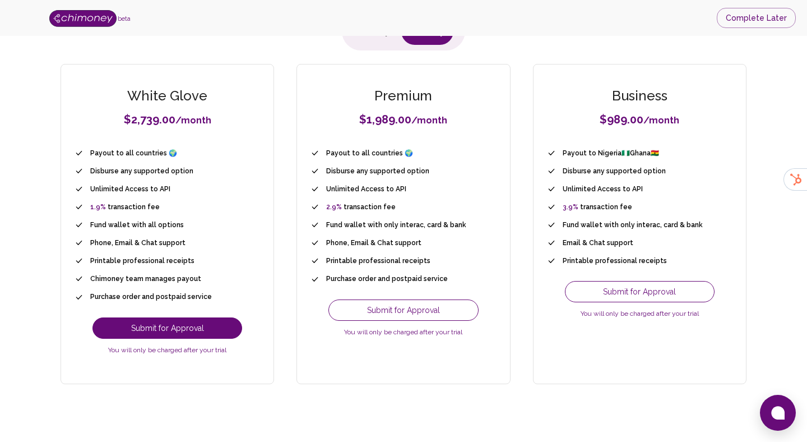
click at [141, 336] on button "Submit for Approval" at bounding box center [168, 327] width 150 height 21
click at [155, 325] on button "Submit for Approval" at bounding box center [168, 327] width 150 height 21
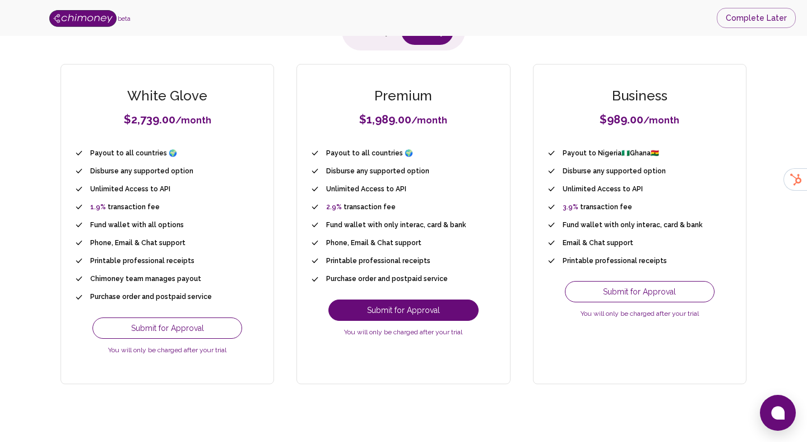
click at [366, 316] on button "Submit for Approval" at bounding box center [404, 309] width 150 height 21
click at [431, 313] on button "Submit for Approval" at bounding box center [404, 309] width 150 height 21
click at [442, 312] on button "Submit for Approval" at bounding box center [404, 309] width 150 height 21
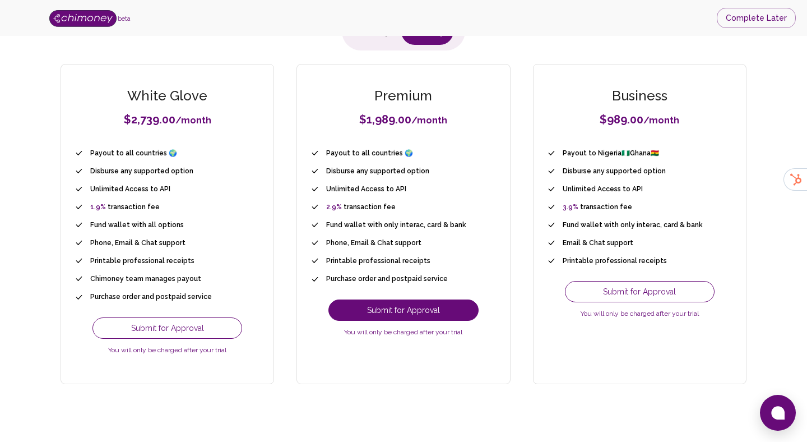
click at [442, 312] on button "Submit for Approval" at bounding box center [404, 309] width 150 height 21
click at [389, 311] on button "Submit for Approval" at bounding box center [404, 309] width 150 height 21
click at [240, 334] on div "Submit for Approval You will only be charged after your trial" at bounding box center [168, 339] width 186 height 44
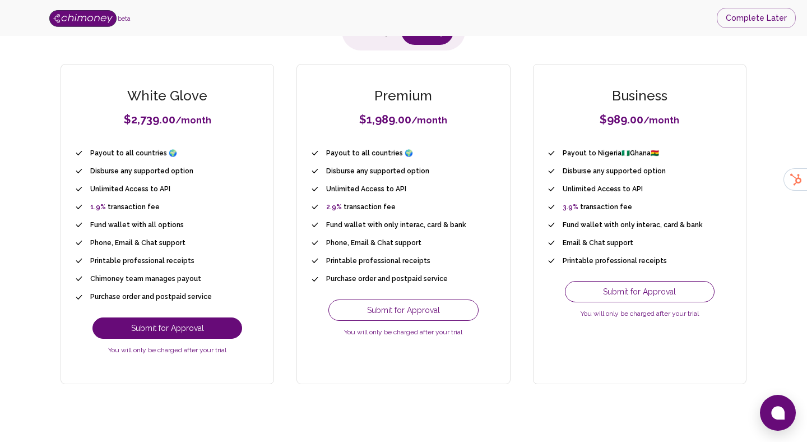
click at [213, 324] on button "Submit for Approval" at bounding box center [168, 327] width 150 height 21
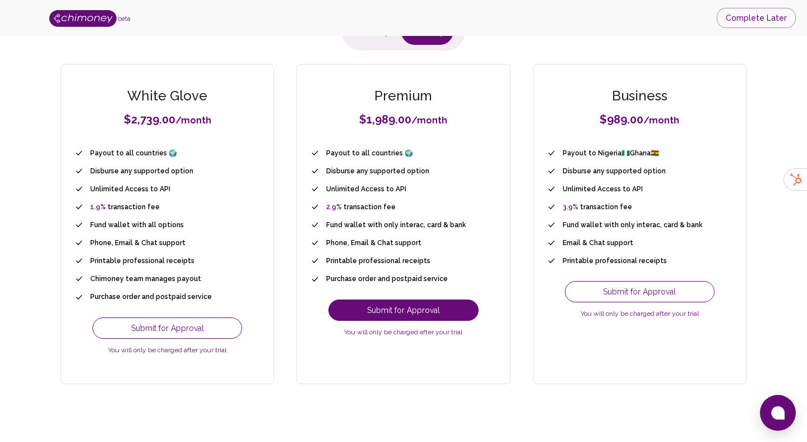
click at [408, 315] on button "Submit for Approval" at bounding box center [404, 309] width 150 height 21
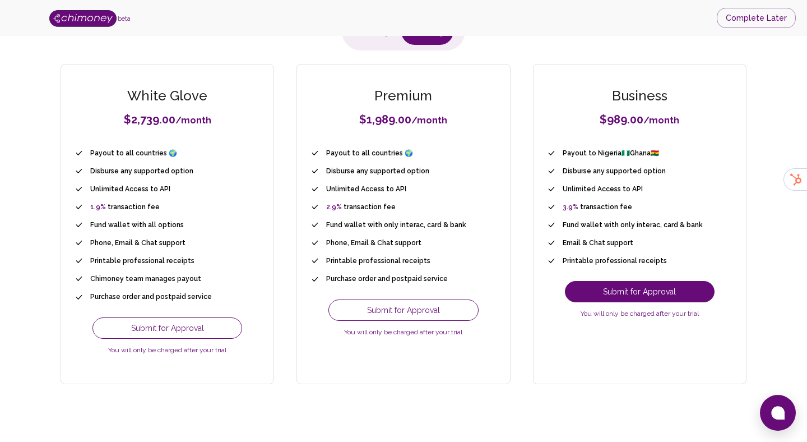
click at [620, 287] on button "Submit for Approval" at bounding box center [640, 291] width 150 height 21
click at [619, 289] on button "Submit for Approval" at bounding box center [640, 291] width 150 height 21
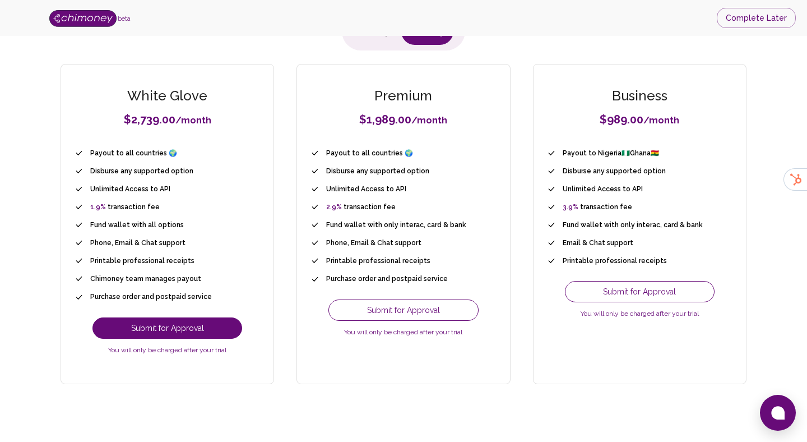
click at [163, 324] on button "Submit for Approval" at bounding box center [168, 327] width 150 height 21
click at [156, 333] on button "Submit for Approval" at bounding box center [168, 327] width 150 height 21
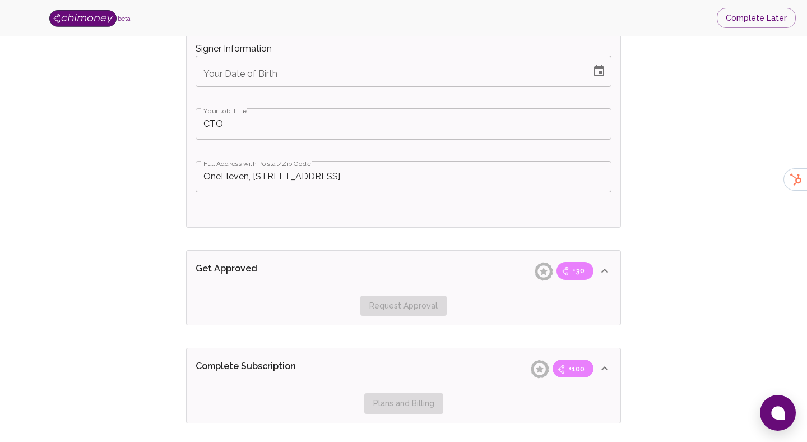
scroll to position [2434, 0]
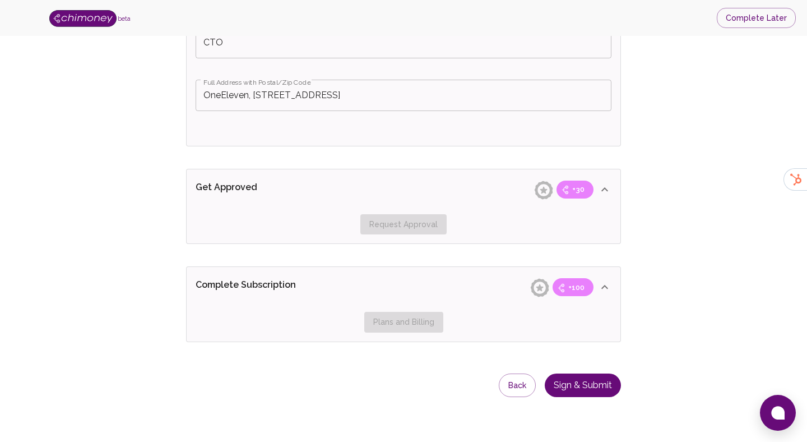
click at [562, 382] on button "Sign & Submit" at bounding box center [583, 385] width 76 height 24
